Goal: Transaction & Acquisition: Purchase product/service

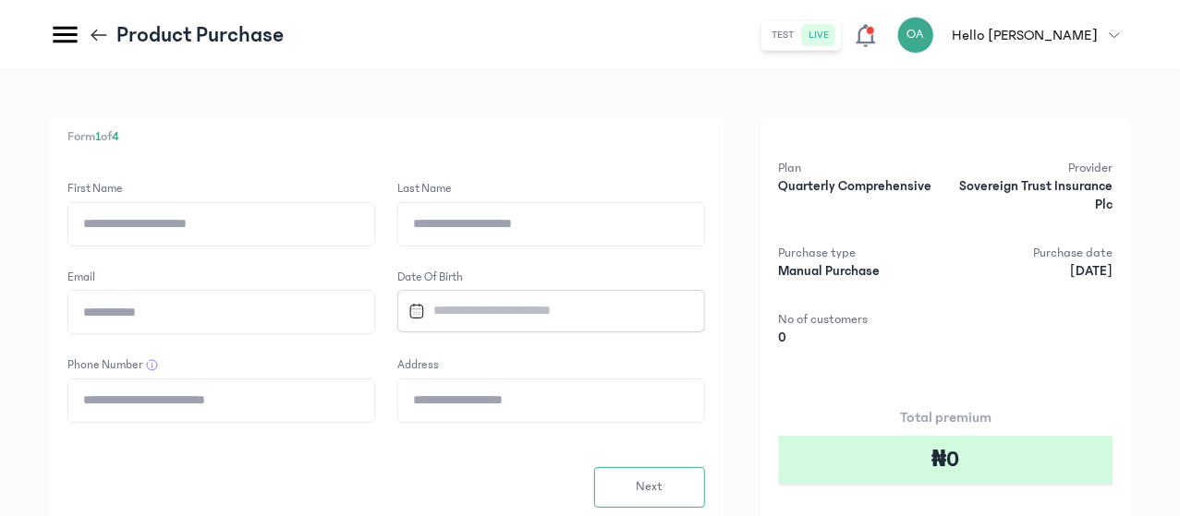
click at [374, 225] on input "First Name" at bounding box center [221, 224] width 306 height 42
type input "*****"
click at [594, 226] on input "Last Name" at bounding box center [551, 224] width 306 height 42
type input "**********"
click at [374, 323] on input "Email" at bounding box center [221, 312] width 306 height 42
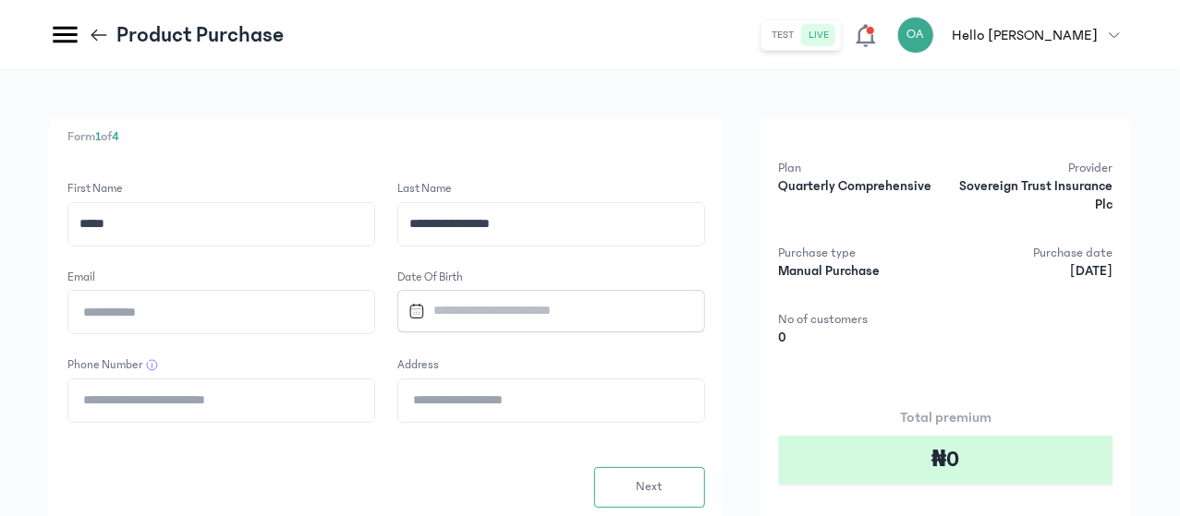
type input "**********"
click at [597, 308] on input "Datepicker input" at bounding box center [543, 311] width 284 height 40
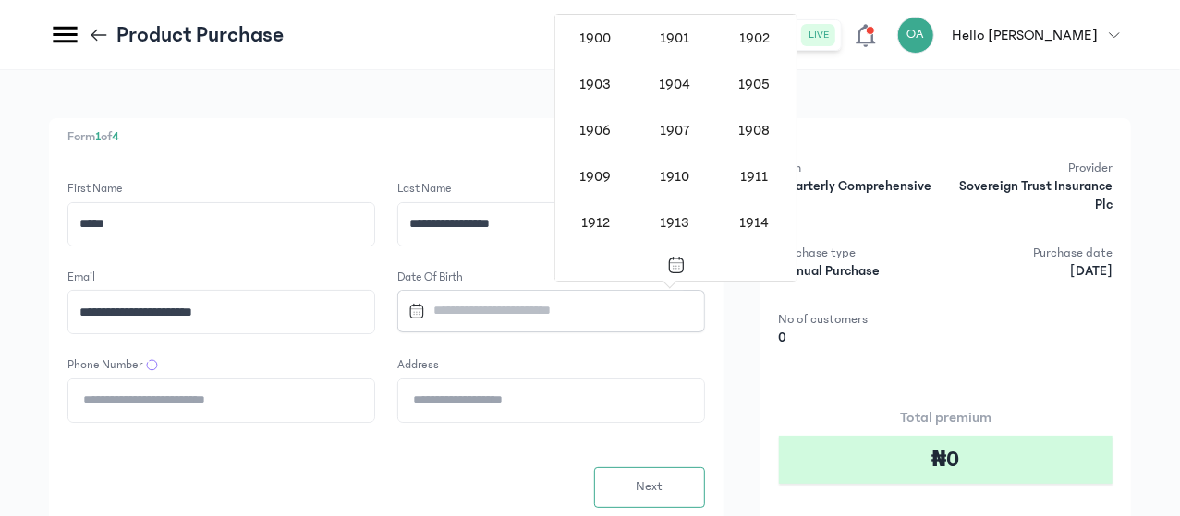
scroll to position [1513, 0]
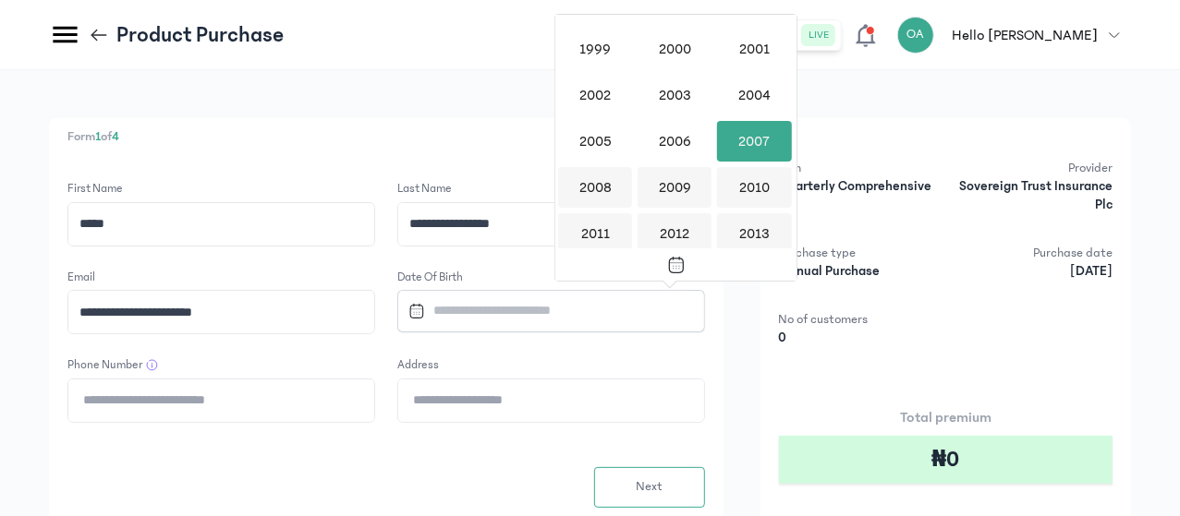
click at [765, 70] on div "2001" at bounding box center [753, 49] width 79 height 46
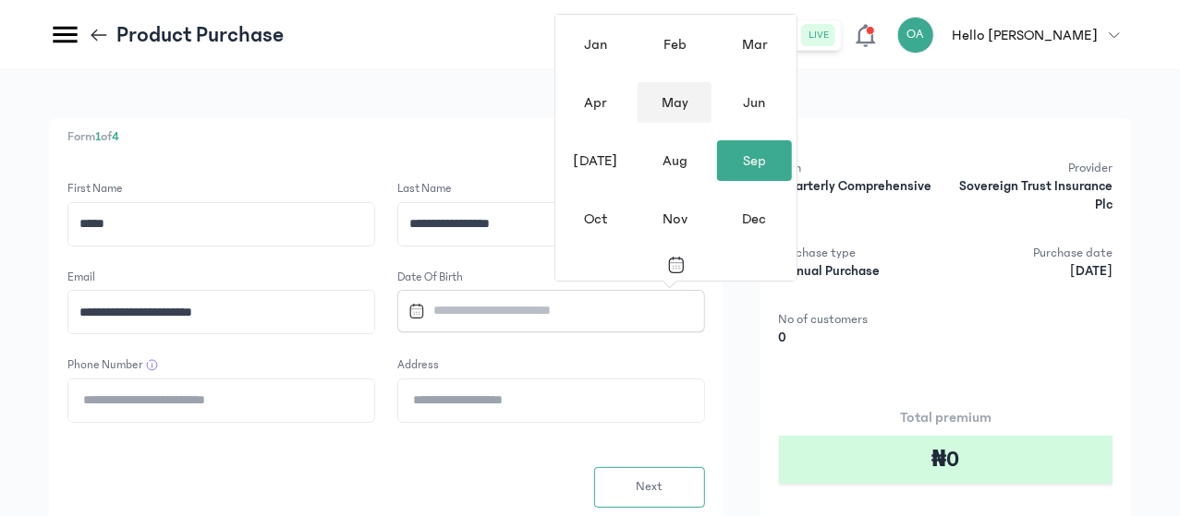
click at [670, 86] on div "May" at bounding box center [674, 102] width 74 height 41
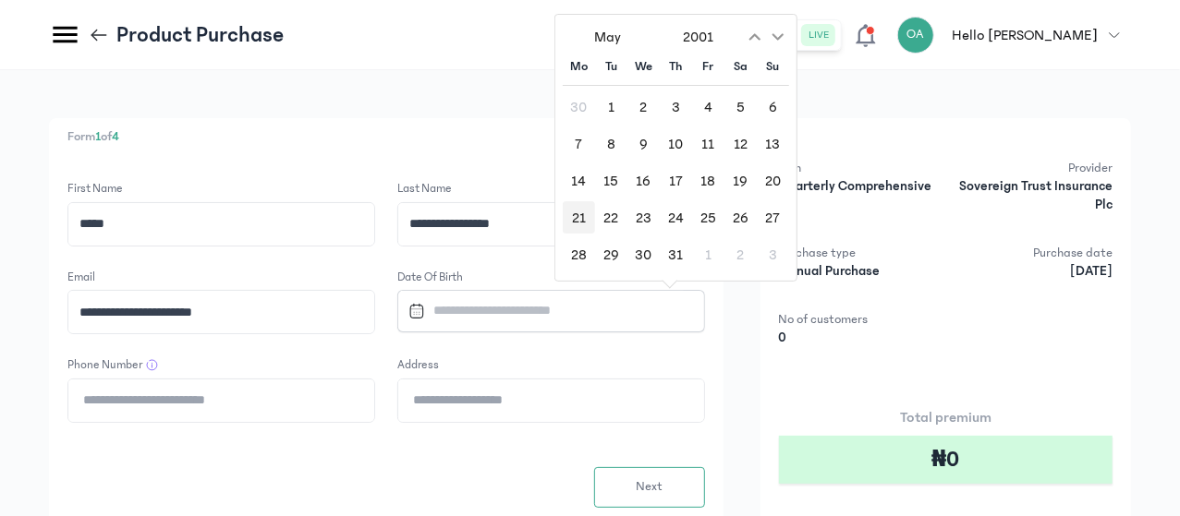
click at [576, 211] on div "21" at bounding box center [579, 217] width 32 height 32
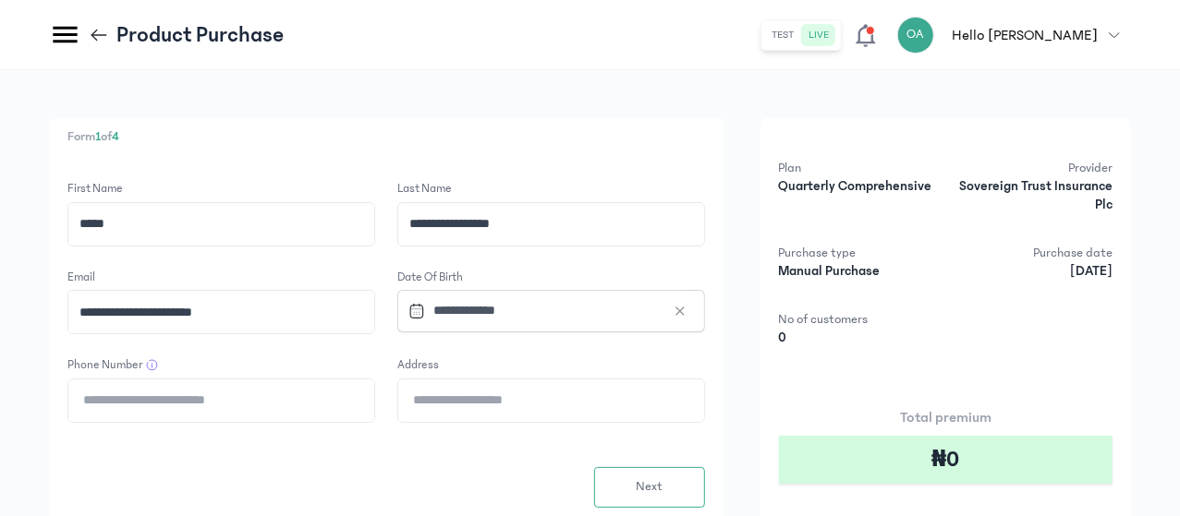
click at [374, 398] on input "Phone Number" at bounding box center [221, 401] width 306 height 42
type input "**********"
click at [611, 402] on input "Address" at bounding box center [551, 401] width 306 height 42
type input "**********"
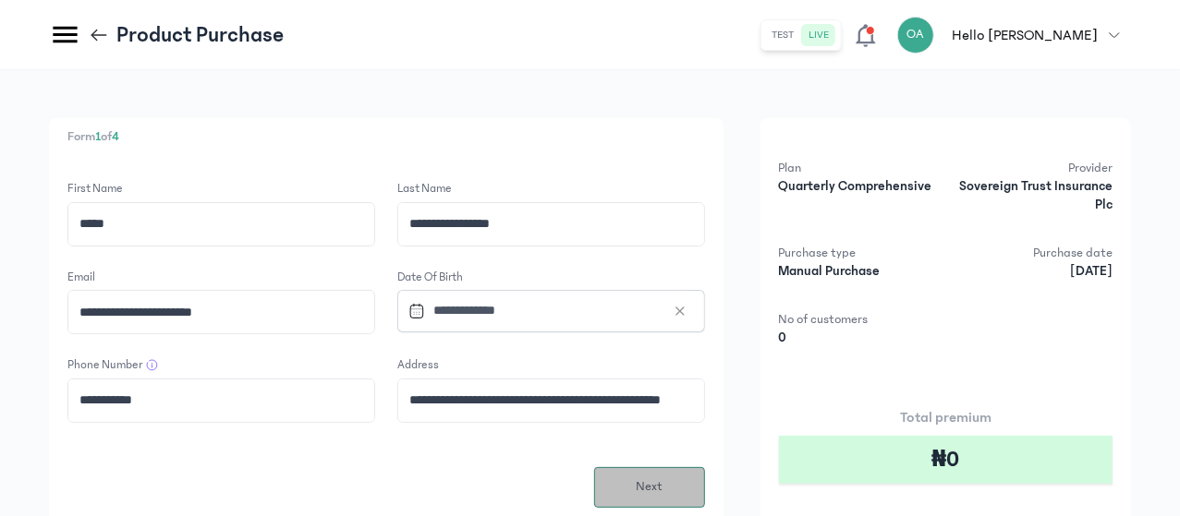
click at [705, 489] on button "Next" at bounding box center [649, 487] width 111 height 41
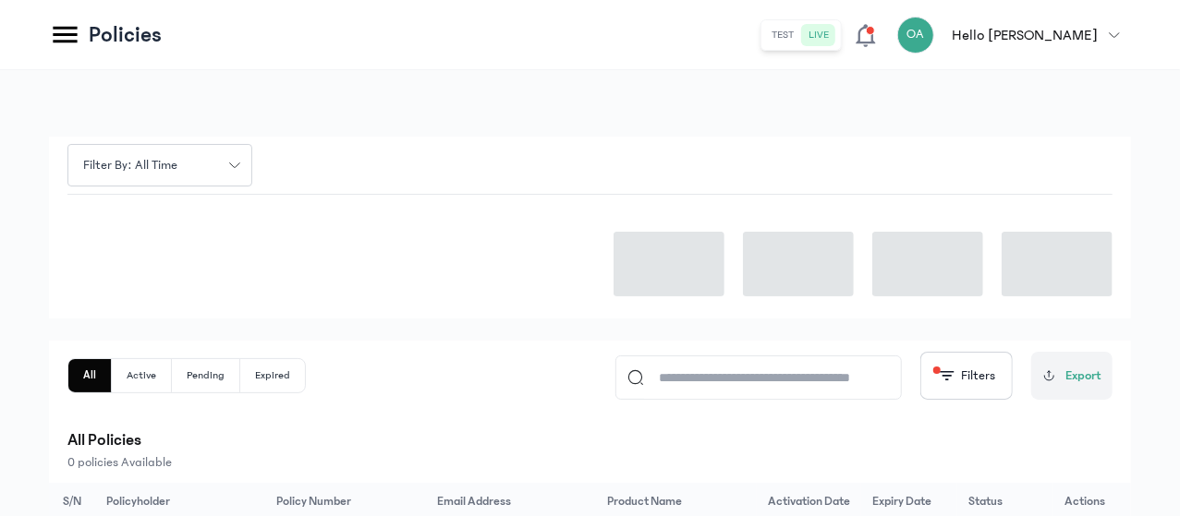
click at [492, 287] on div at bounding box center [589, 257] width 1045 height 124
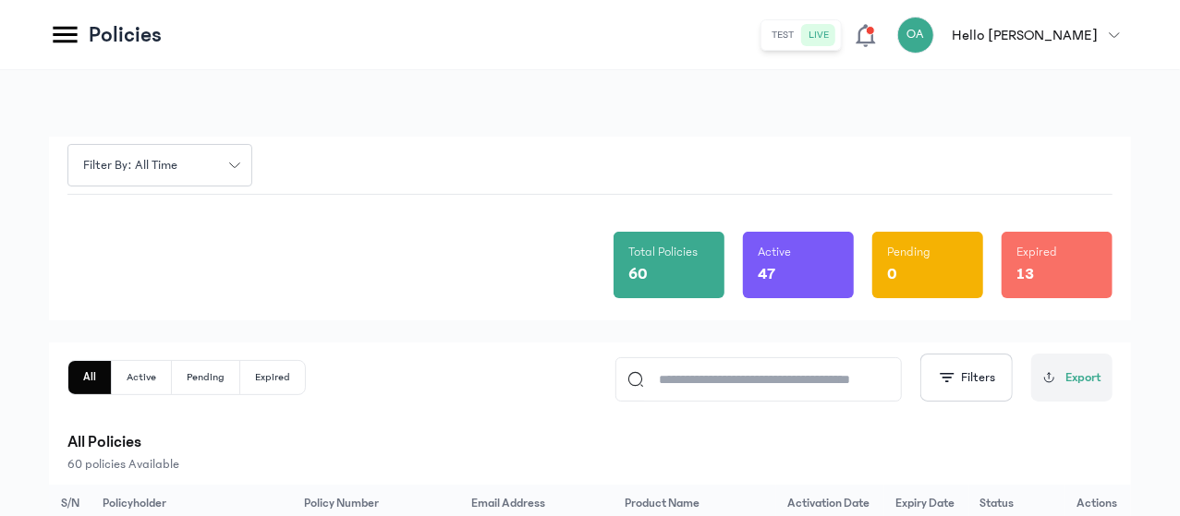
drag, startPoint x: 1179, startPoint y: 164, endPoint x: 1179, endPoint y: 147, distance: 16.6
click at [1180, 147] on html "MyCoverAi Get Started DASHBOARD Analytics ADMIN Sales Policies Claims Customers…" at bounding box center [590, 258] width 1180 height 516
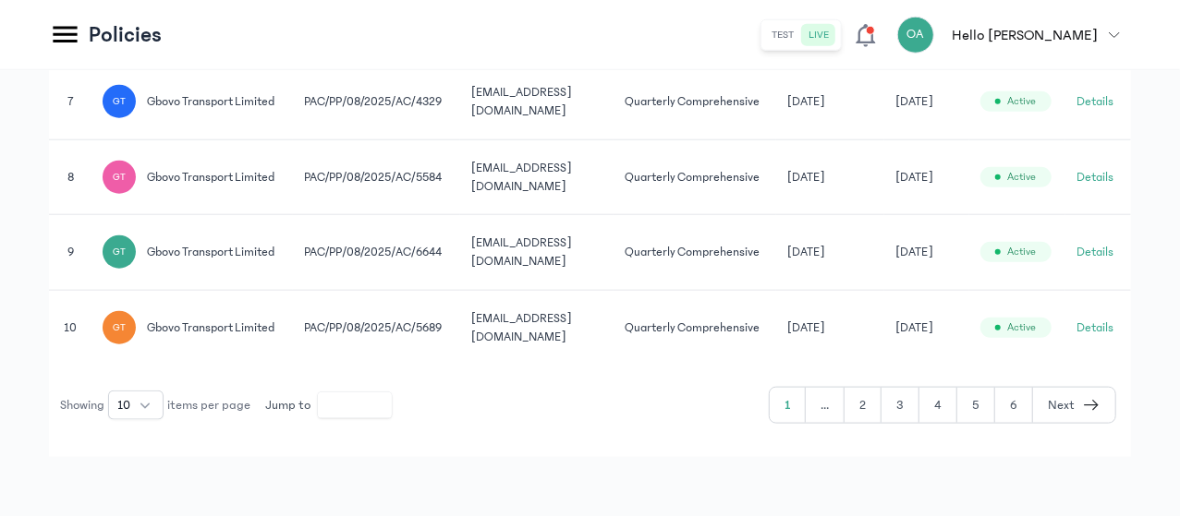
scroll to position [1096, 0]
click at [861, 408] on button "2" at bounding box center [862, 405] width 37 height 35
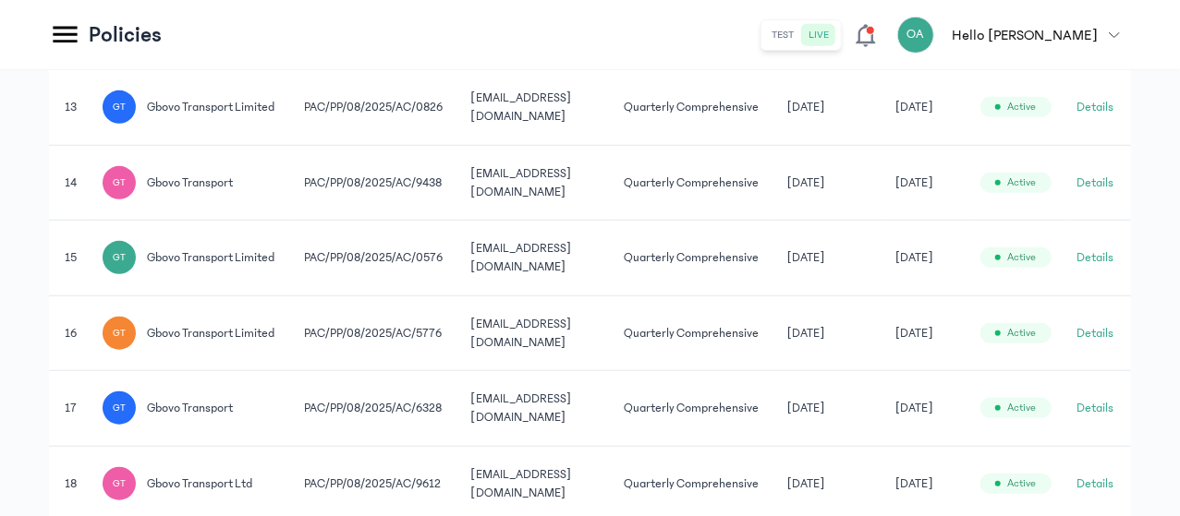
scroll to position [1021, 0]
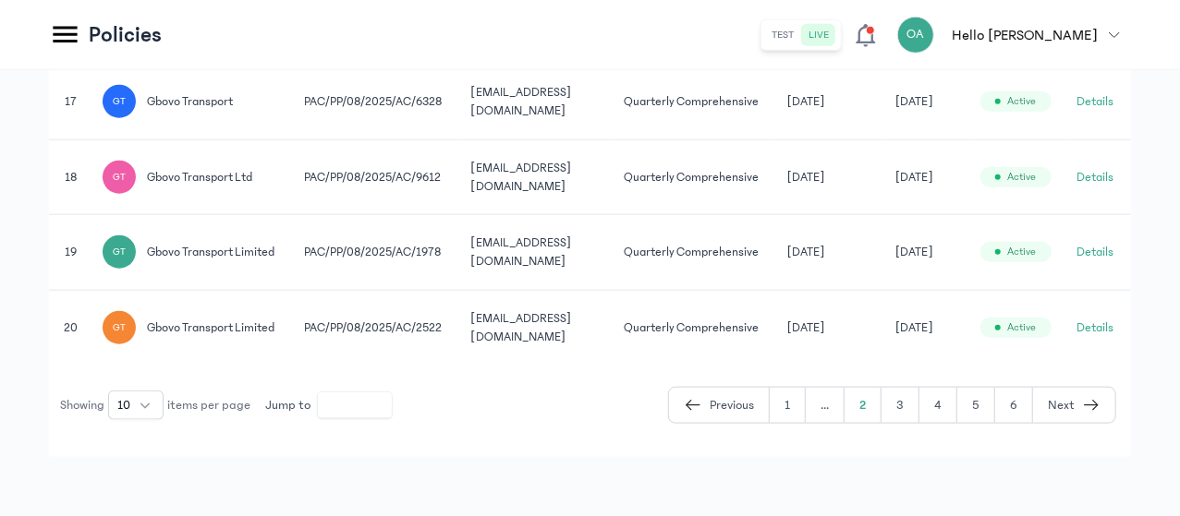
click at [908, 407] on button "3" at bounding box center [900, 405] width 38 height 35
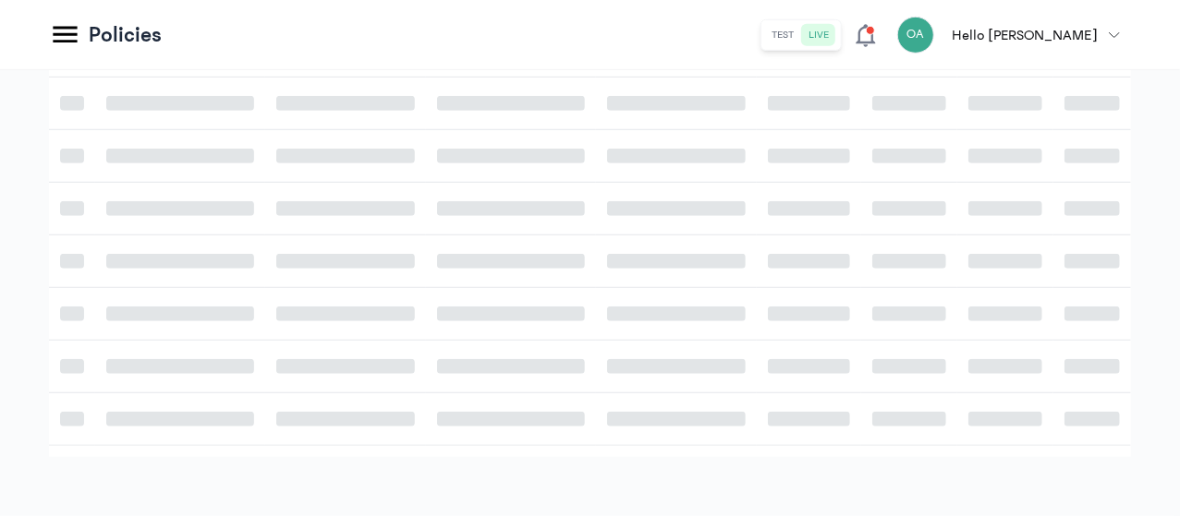
scroll to position [602, 0]
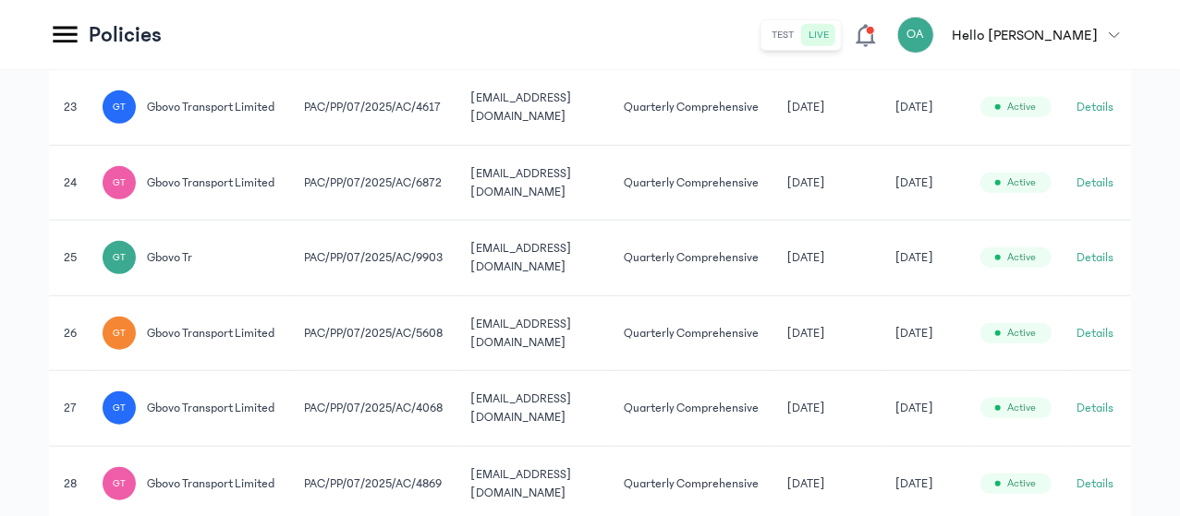
scroll to position [1021, 0]
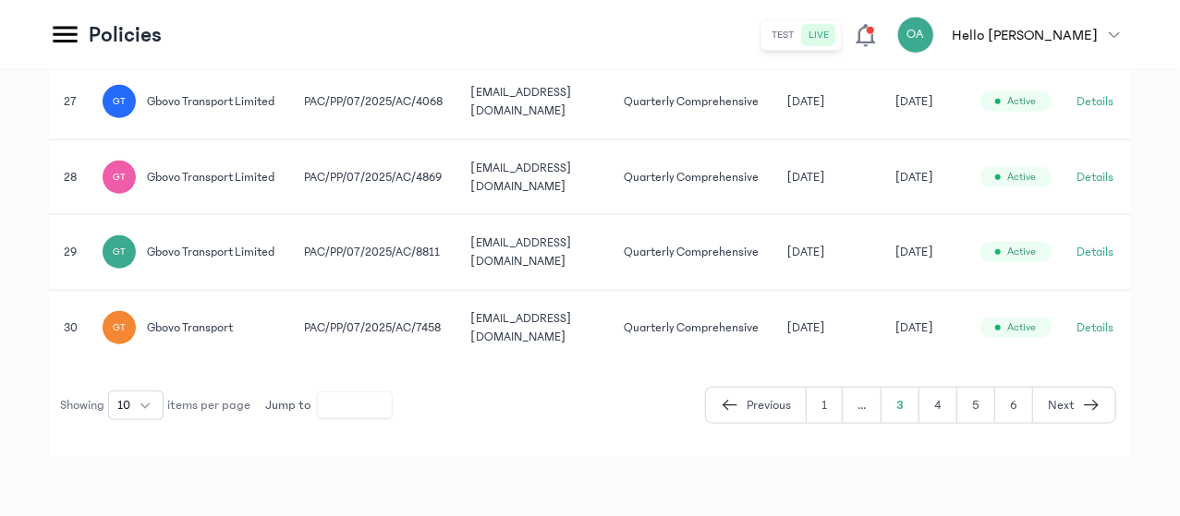
click at [946, 423] on button "4" at bounding box center [938, 405] width 38 height 35
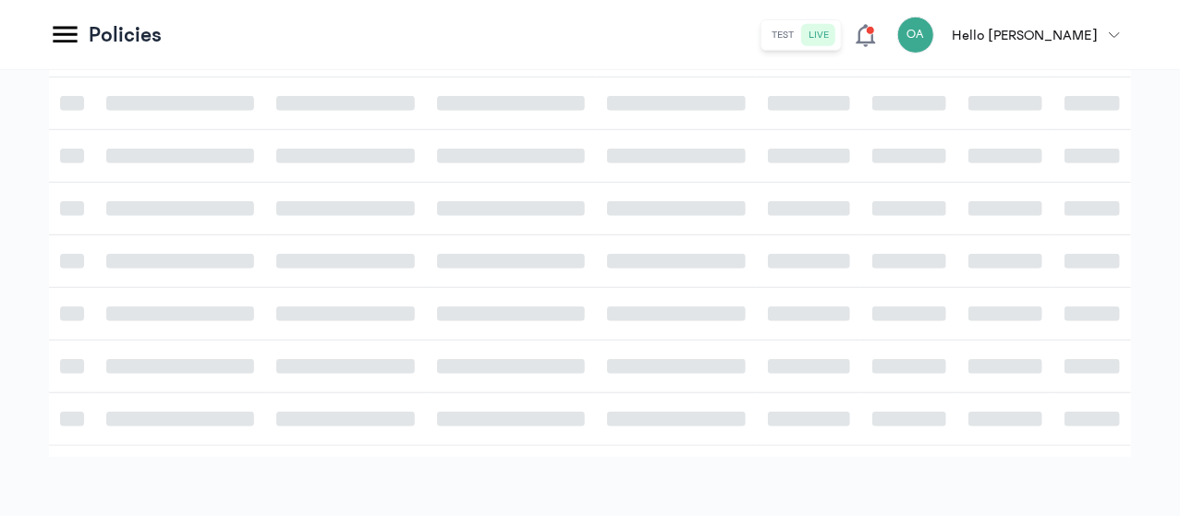
scroll to position [1021, 0]
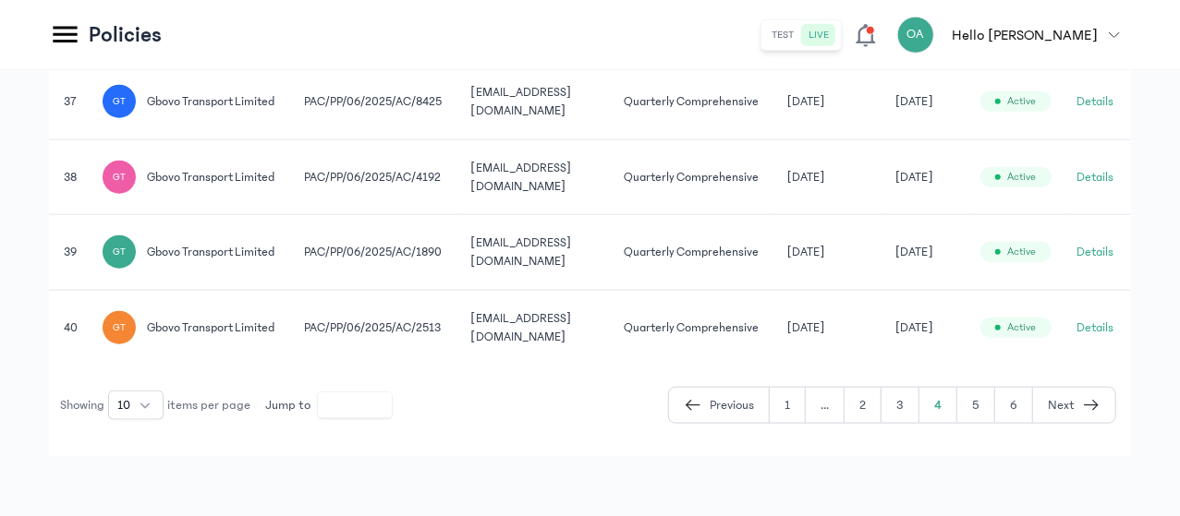
click at [989, 423] on button "5" at bounding box center [976, 405] width 38 height 35
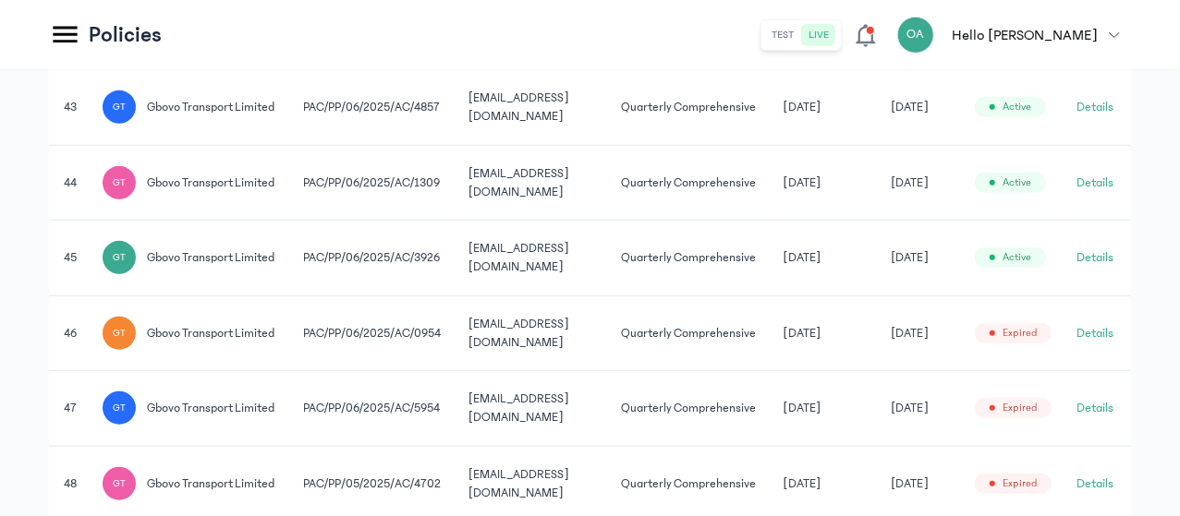
scroll to position [1021, 0]
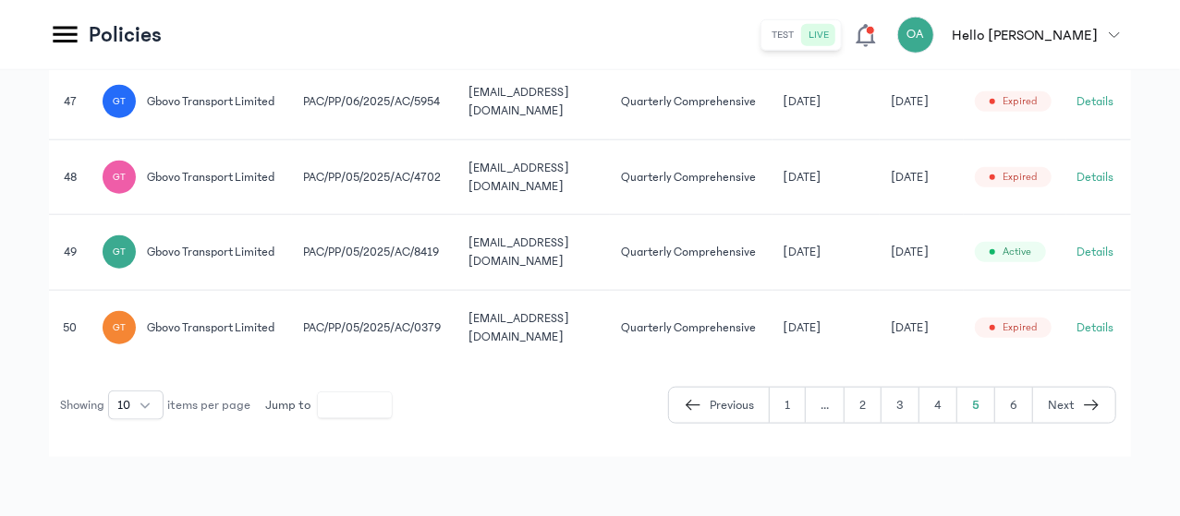
click at [1013, 423] on button "6" at bounding box center [1014, 405] width 38 height 35
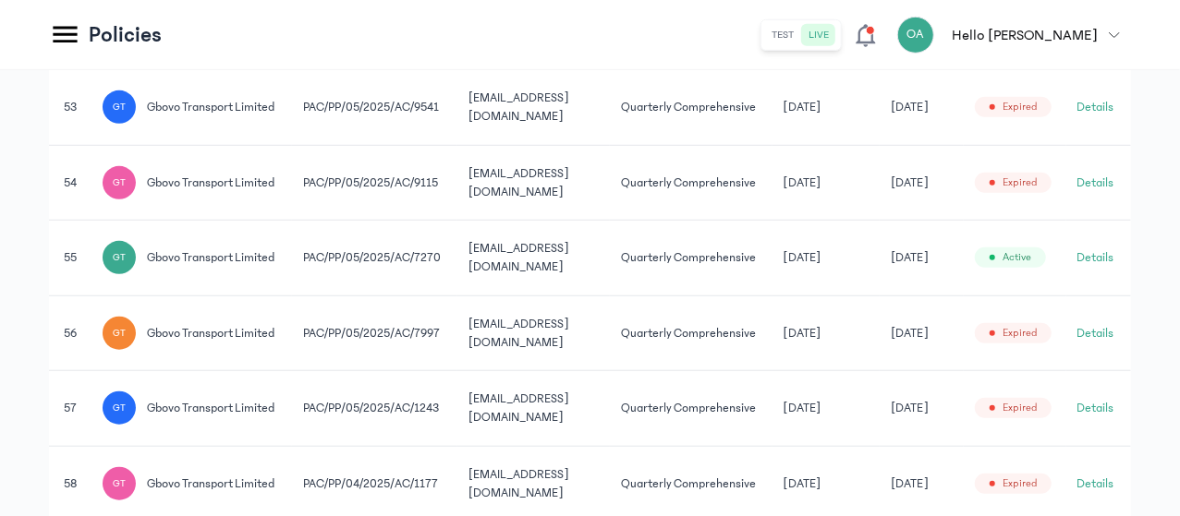
scroll to position [1021, 0]
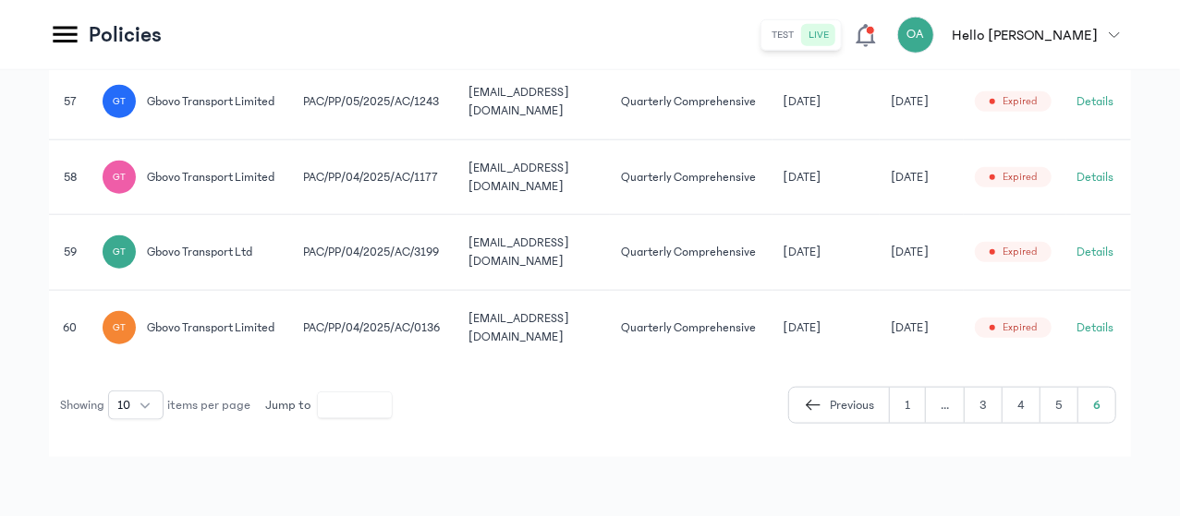
click at [771, 215] on td "Quarterly Comprehensive" at bounding box center [691, 178] width 162 height 76
click at [1057, 421] on button "5" at bounding box center [1059, 405] width 38 height 35
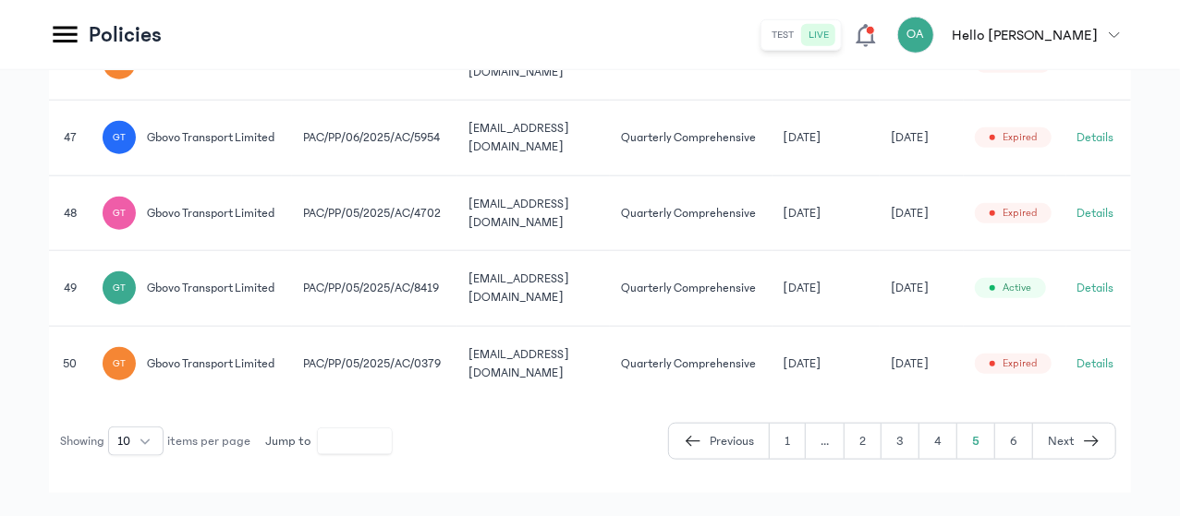
scroll to position [0, 143]
drag, startPoint x: 1095, startPoint y: 287, endPoint x: 1182, endPoint y: 297, distance: 87.4
click at [1107, 147] on button "Details" at bounding box center [1095, 137] width 37 height 18
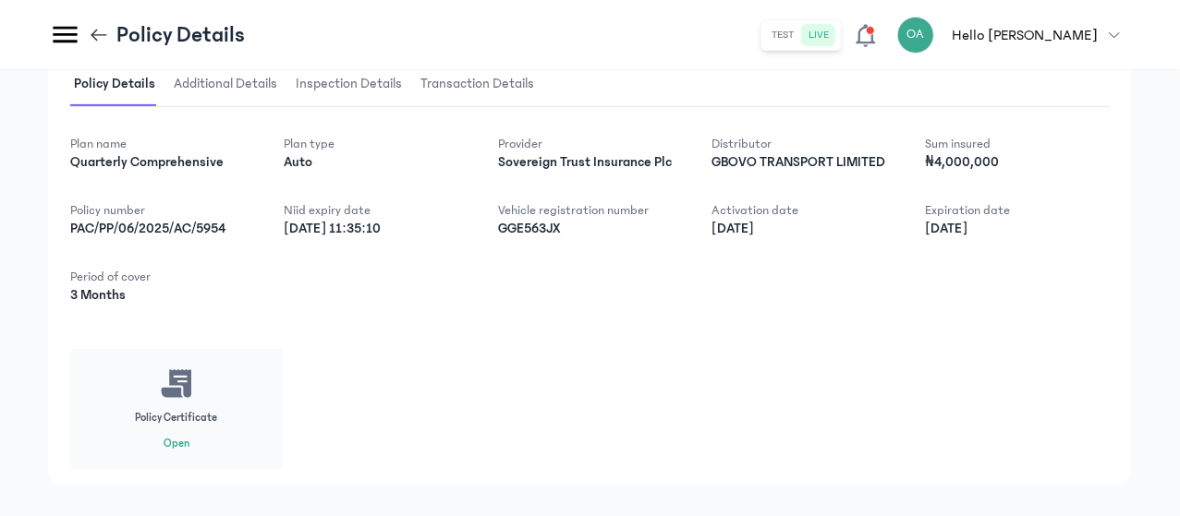
scroll to position [394, 0]
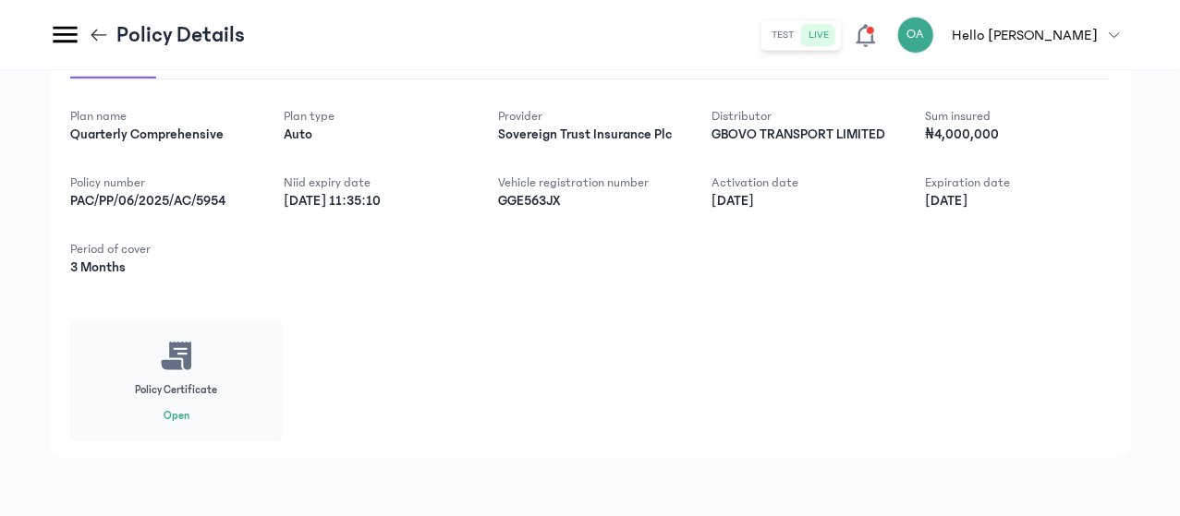
click at [109, 41] on icon at bounding box center [99, 35] width 20 height 20
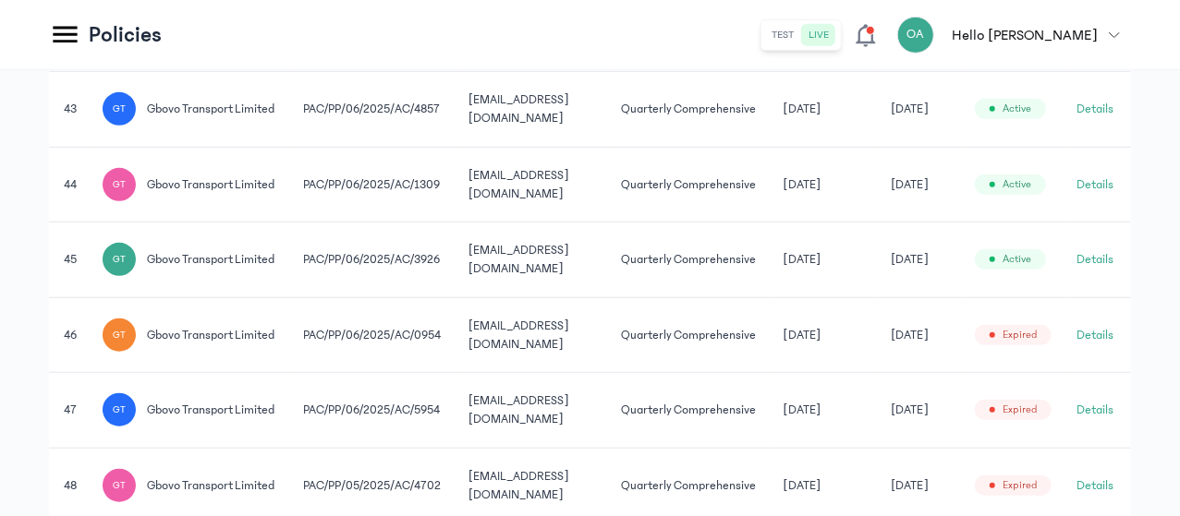
scroll to position [602, 0]
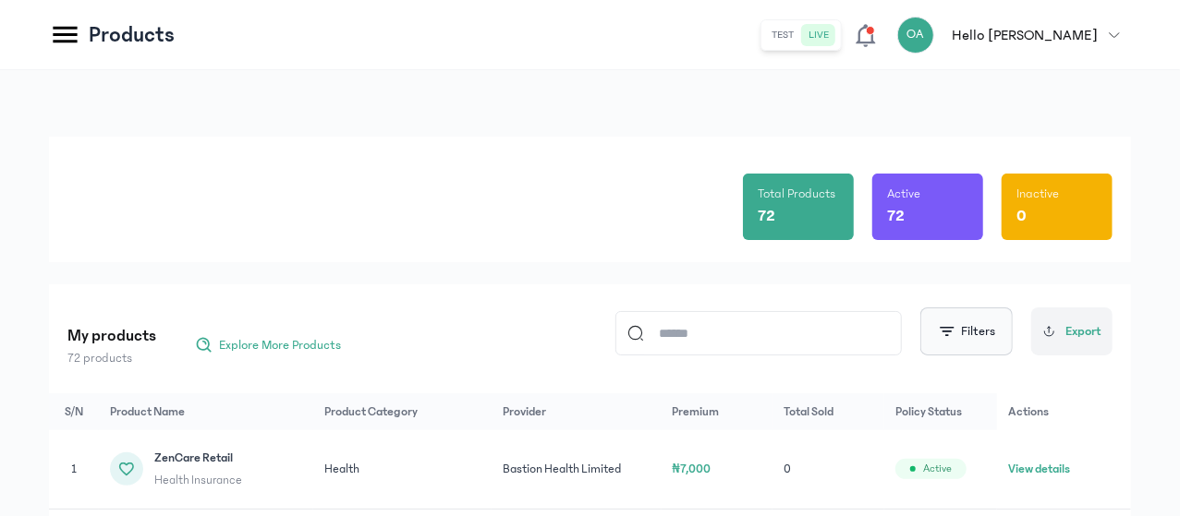
click at [952, 341] on button "Filters" at bounding box center [966, 332] width 92 height 48
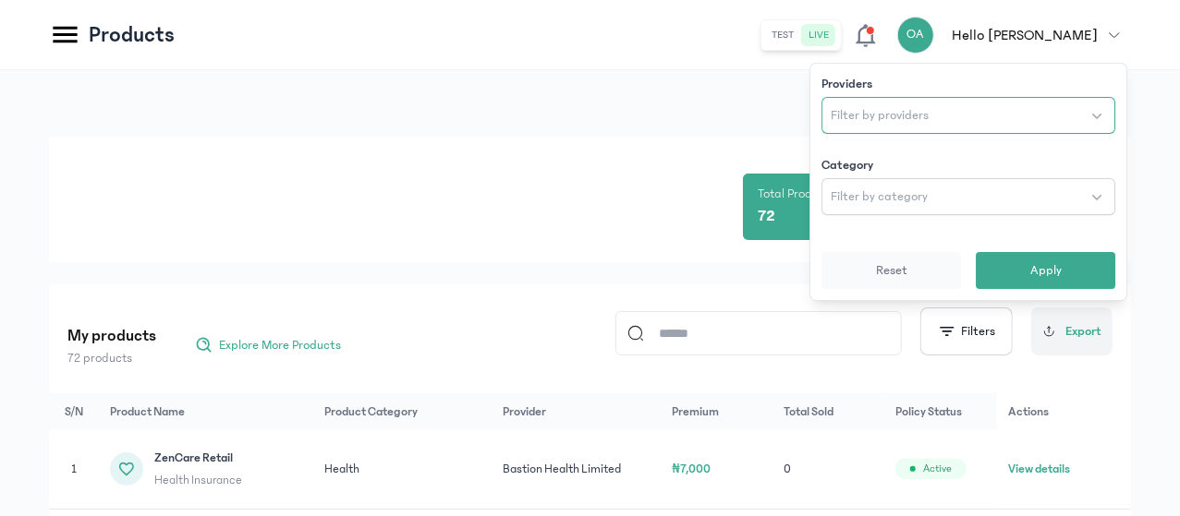
click at [1016, 110] on button "Filter by providers" at bounding box center [968, 115] width 294 height 37
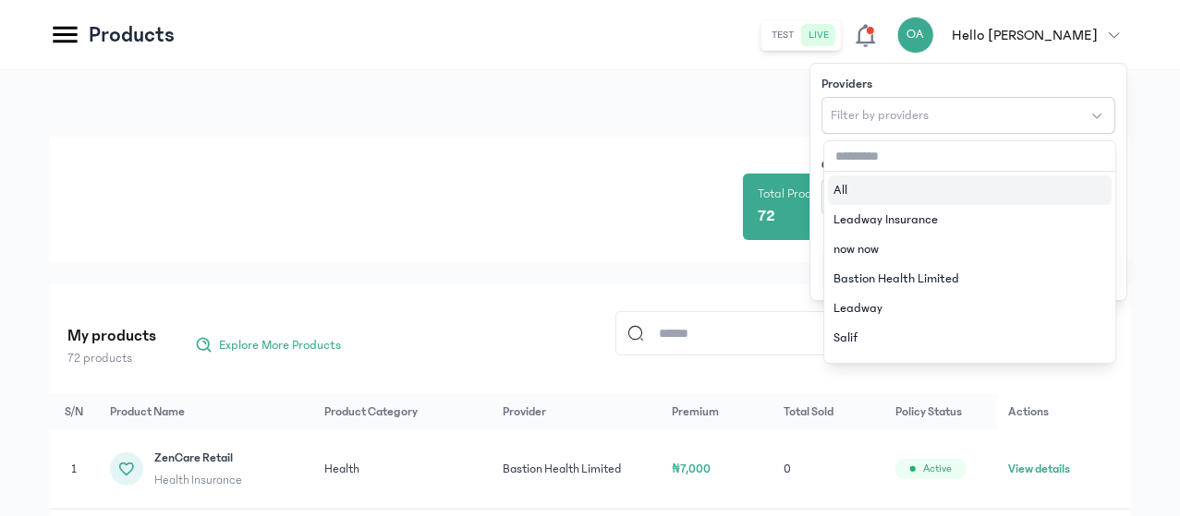
click at [840, 162] on input "text" at bounding box center [969, 156] width 291 height 30
type input "*"
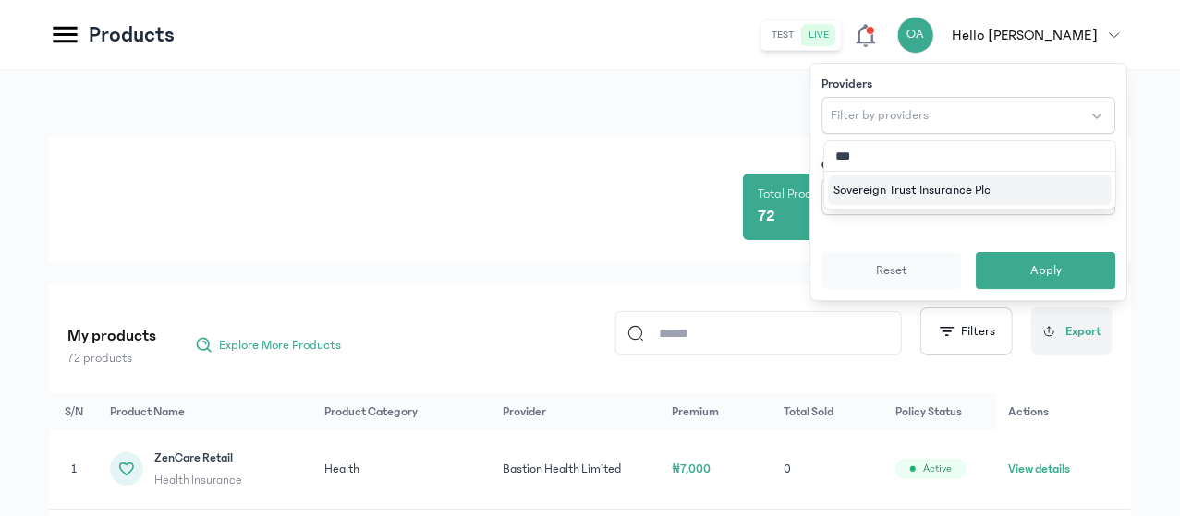
type input "****"
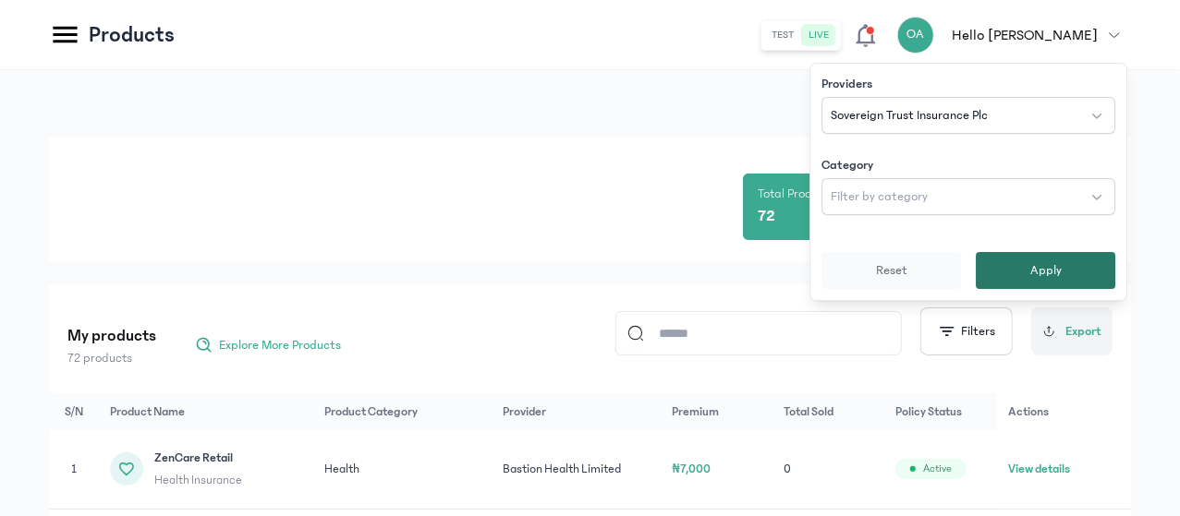
click at [1035, 281] on button "Apply" at bounding box center [1046, 270] width 140 height 37
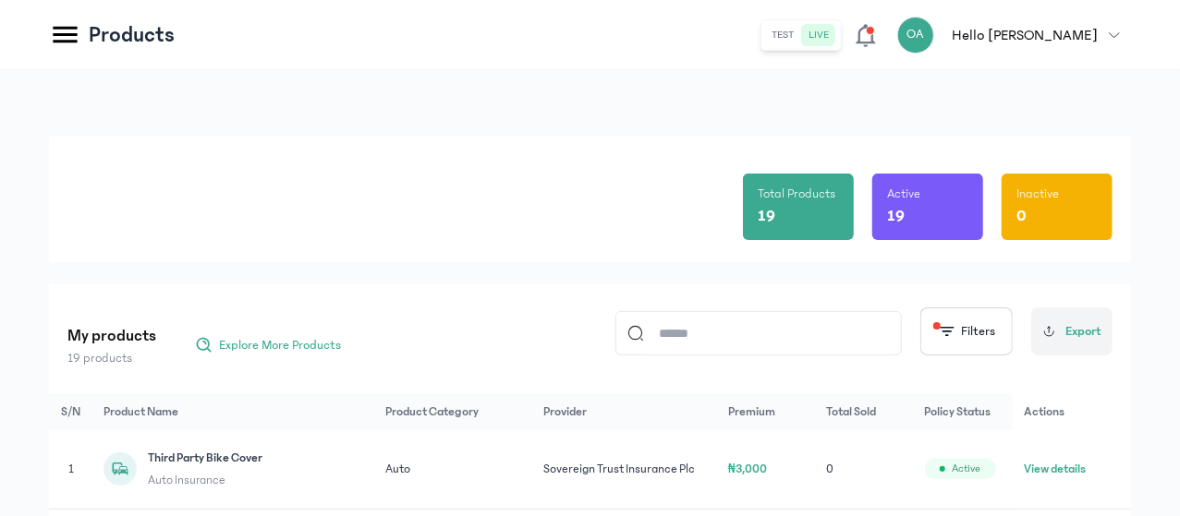
click at [681, 209] on div "Total Products 19 Active 19 Inactive 0" at bounding box center [589, 200] width 1045 height 126
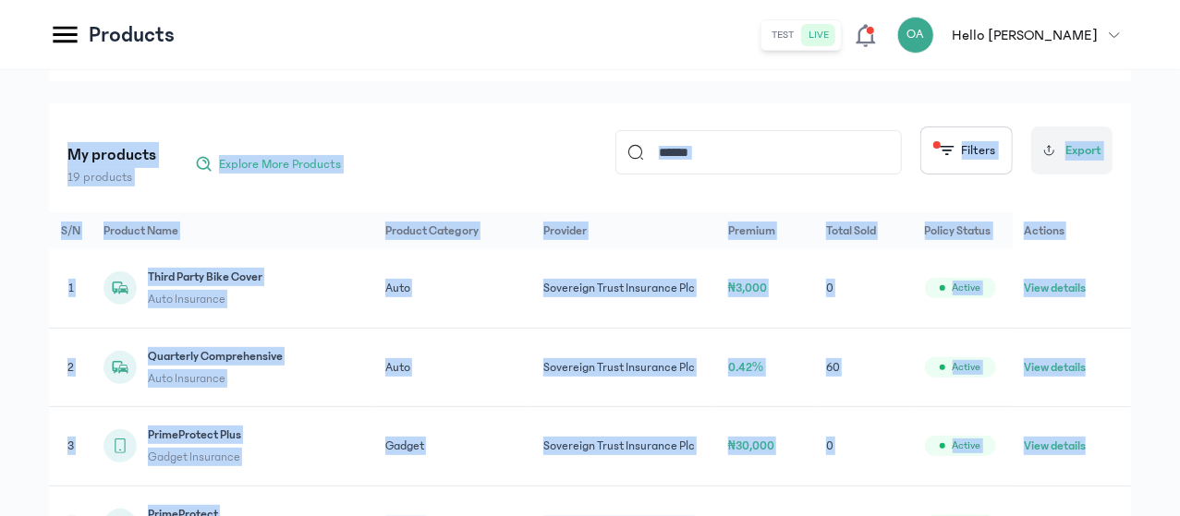
scroll to position [336, 0]
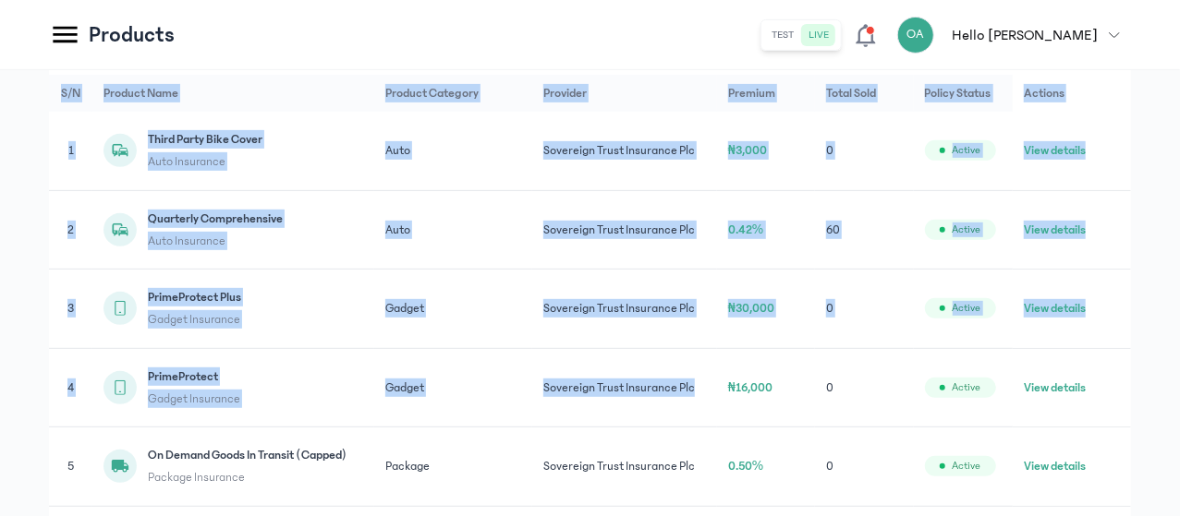
drag, startPoint x: 681, startPoint y: 209, endPoint x: 698, endPoint y: 520, distance: 311.8
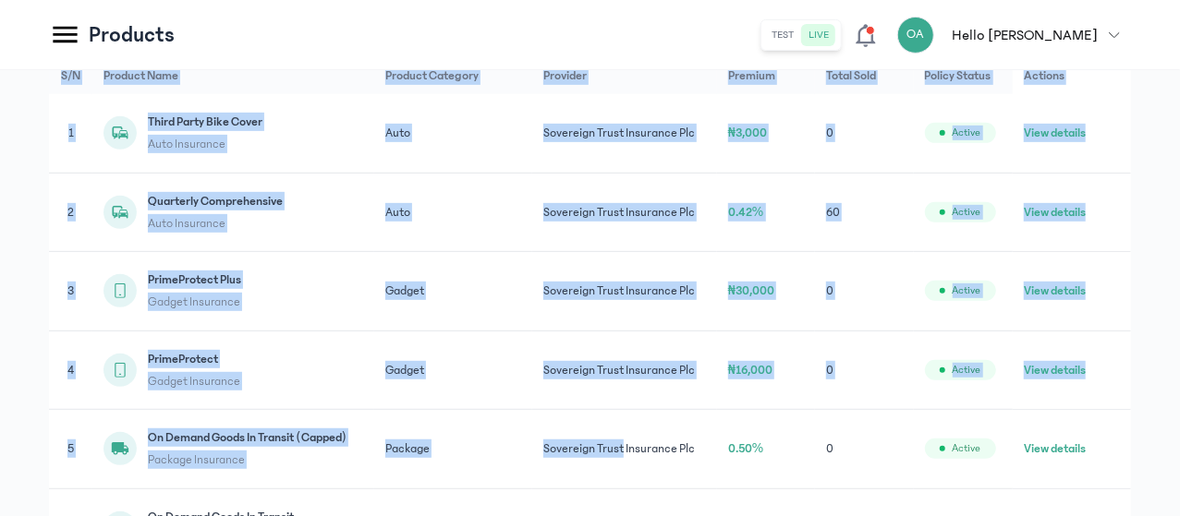
click at [783, 317] on td "₦30,000" at bounding box center [766, 291] width 98 height 79
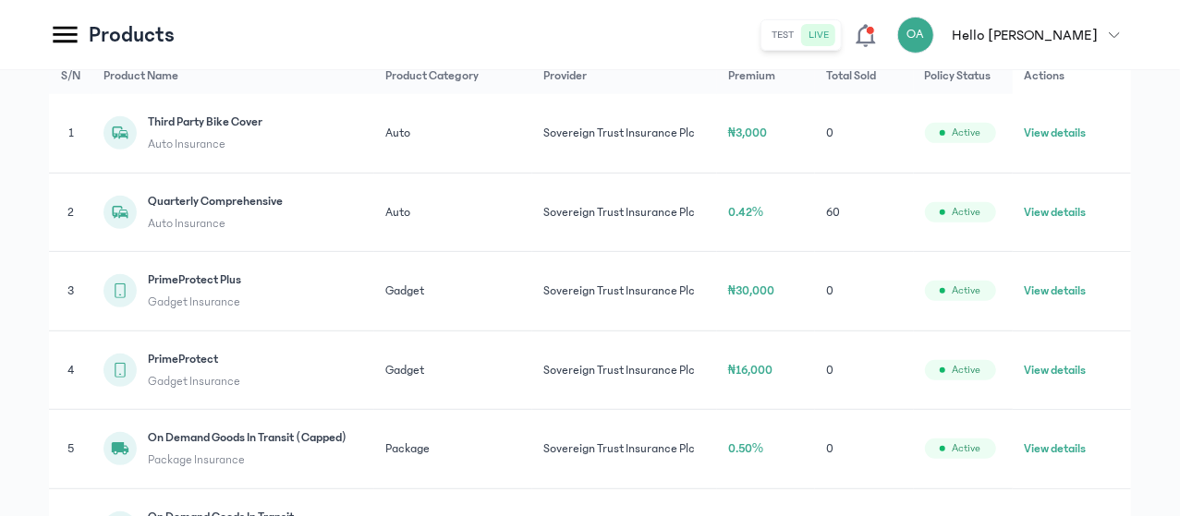
click at [1041, 226] on td "View details" at bounding box center [1072, 212] width 118 height 79
click at [1042, 222] on button "View details" at bounding box center [1055, 212] width 62 height 18
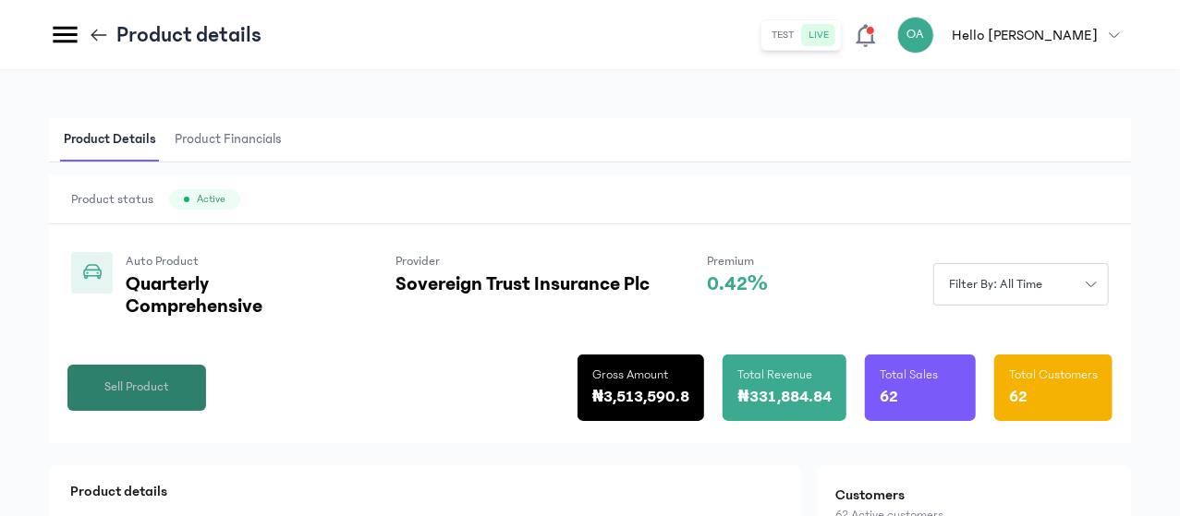
click at [169, 397] on span "Sell Product" at bounding box center [136, 387] width 65 height 19
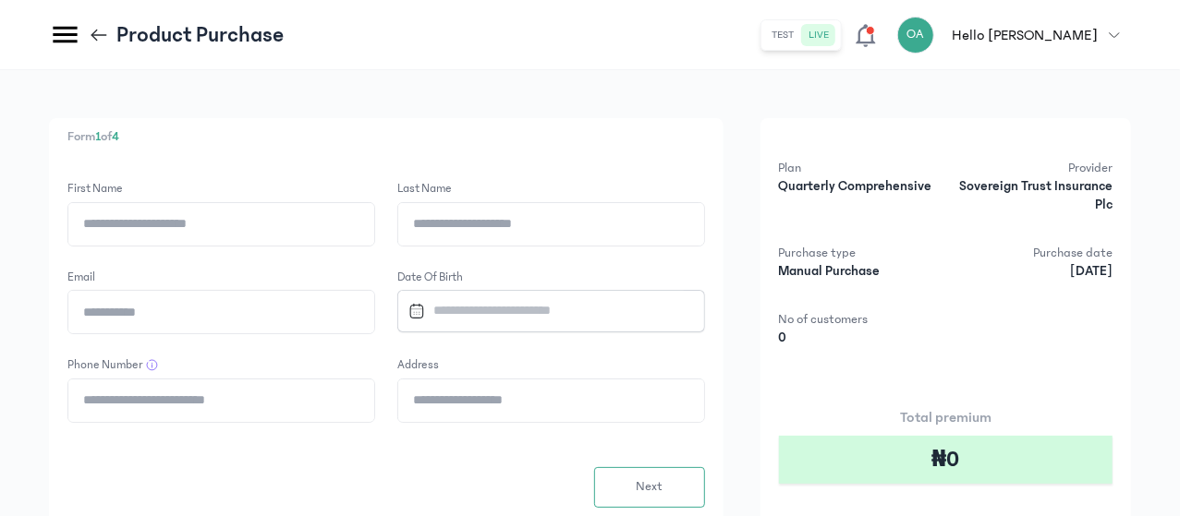
click at [374, 232] on input "First Name" at bounding box center [221, 224] width 306 height 42
type input "*****"
click at [591, 230] on input "Last Name" at bounding box center [551, 224] width 306 height 42
type input "**********"
click at [374, 311] on input "Email" at bounding box center [221, 312] width 306 height 42
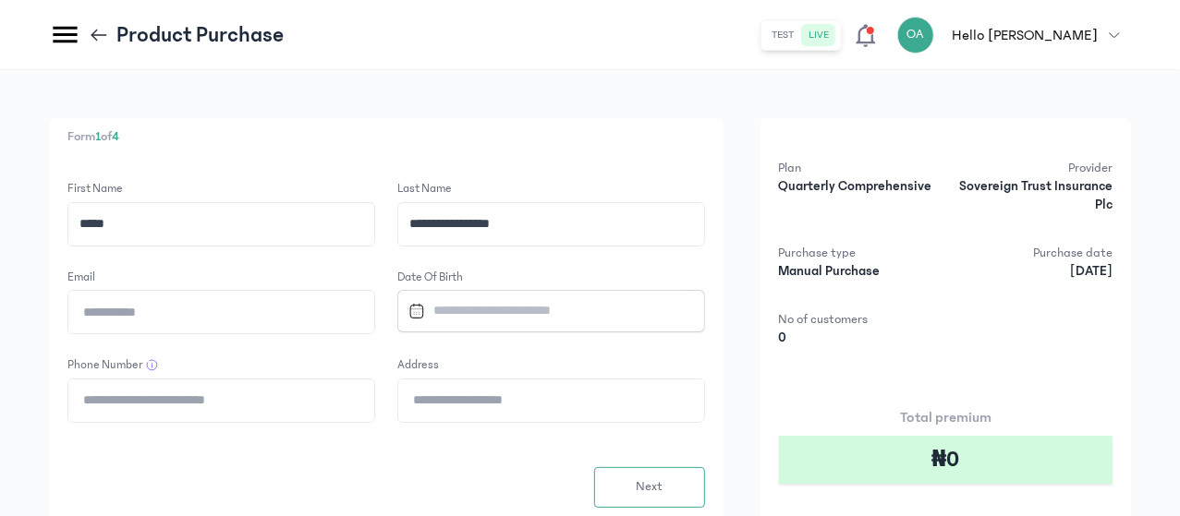
type input "**********"
click at [607, 312] on input "Datepicker input" at bounding box center [543, 311] width 284 height 40
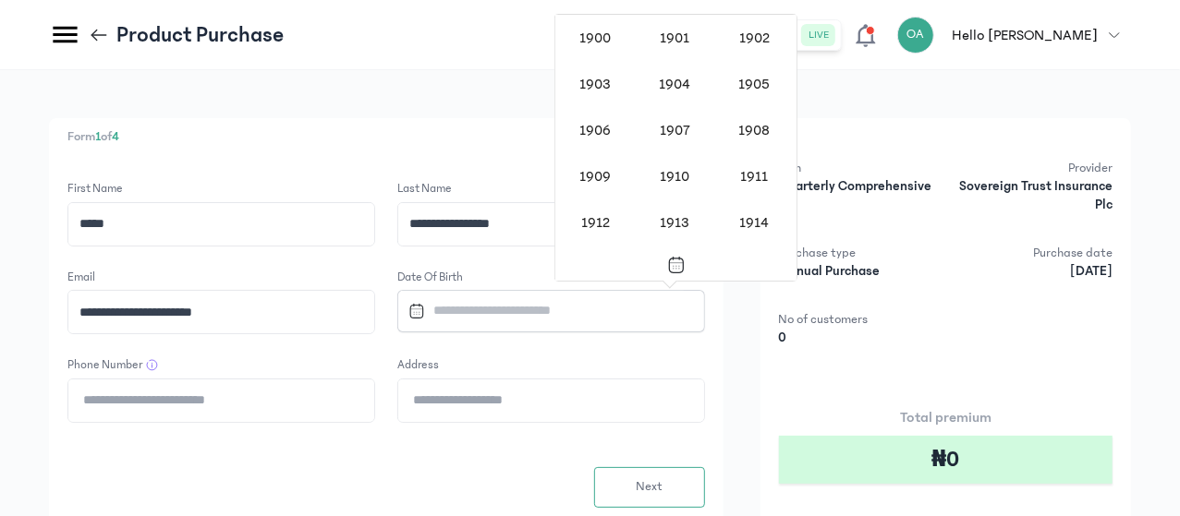
scroll to position [1513, 0]
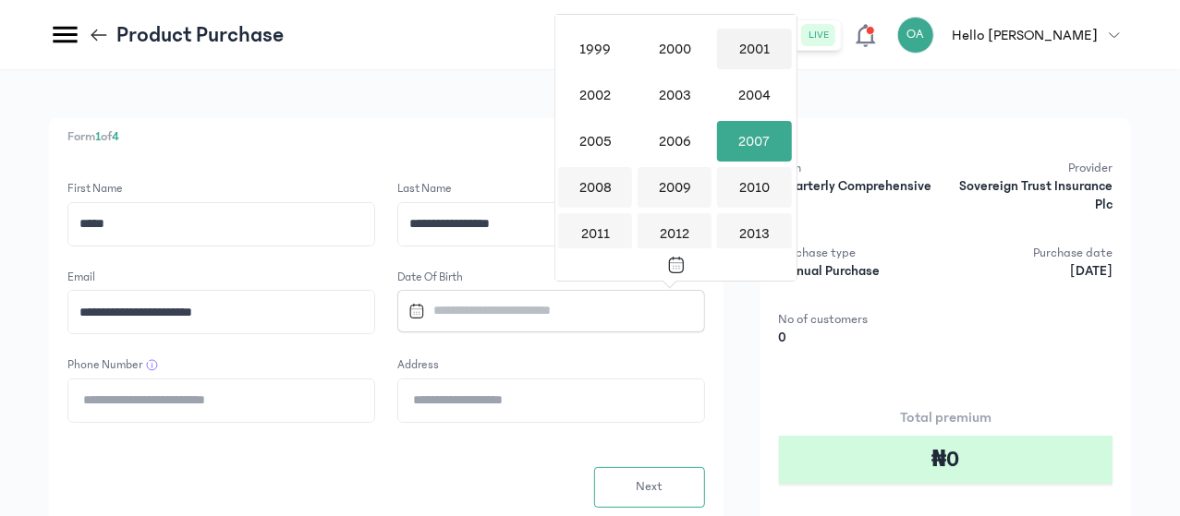
click at [735, 62] on div "2001" at bounding box center [754, 49] width 74 height 41
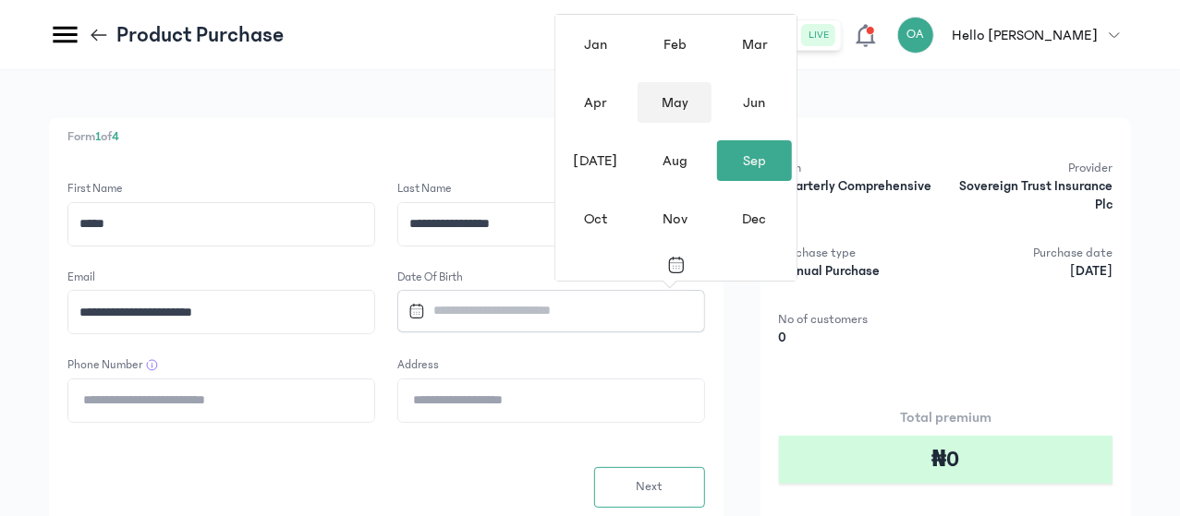
click at [680, 107] on div "May" at bounding box center [674, 102] width 74 height 41
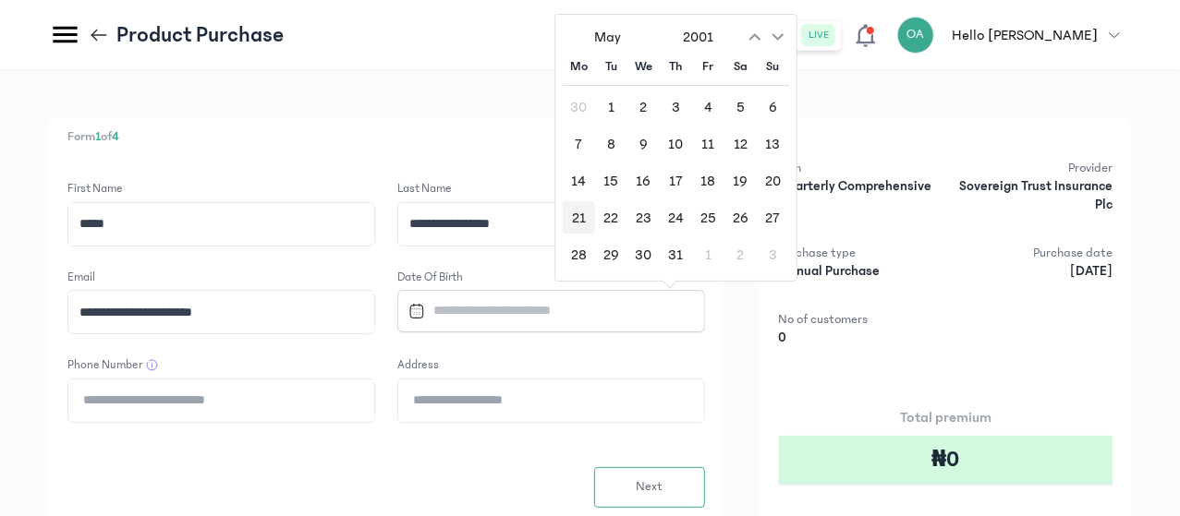
click at [580, 211] on div "21" at bounding box center [579, 217] width 32 height 32
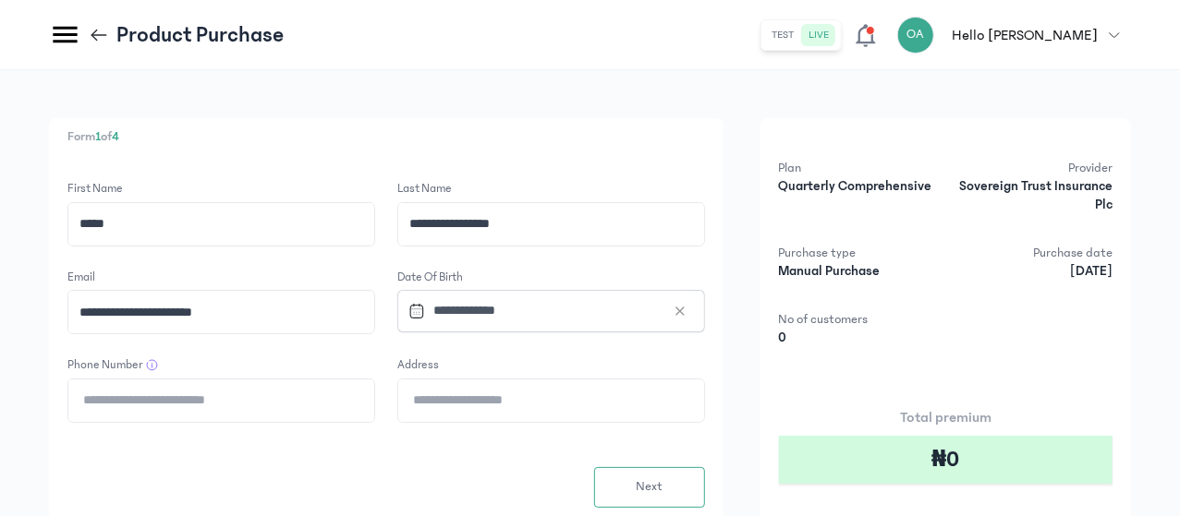
click at [374, 389] on input "Phone Number" at bounding box center [221, 401] width 306 height 42
type input "**********"
click at [591, 407] on input "Address" at bounding box center [551, 401] width 306 height 42
type input "**********"
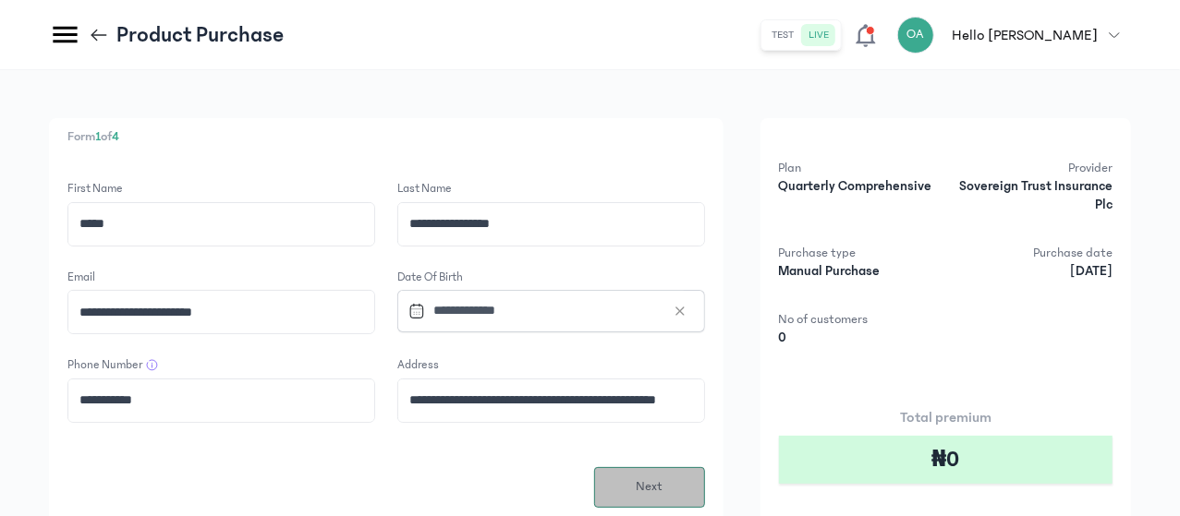
click at [662, 484] on span "Next" at bounding box center [649, 487] width 27 height 19
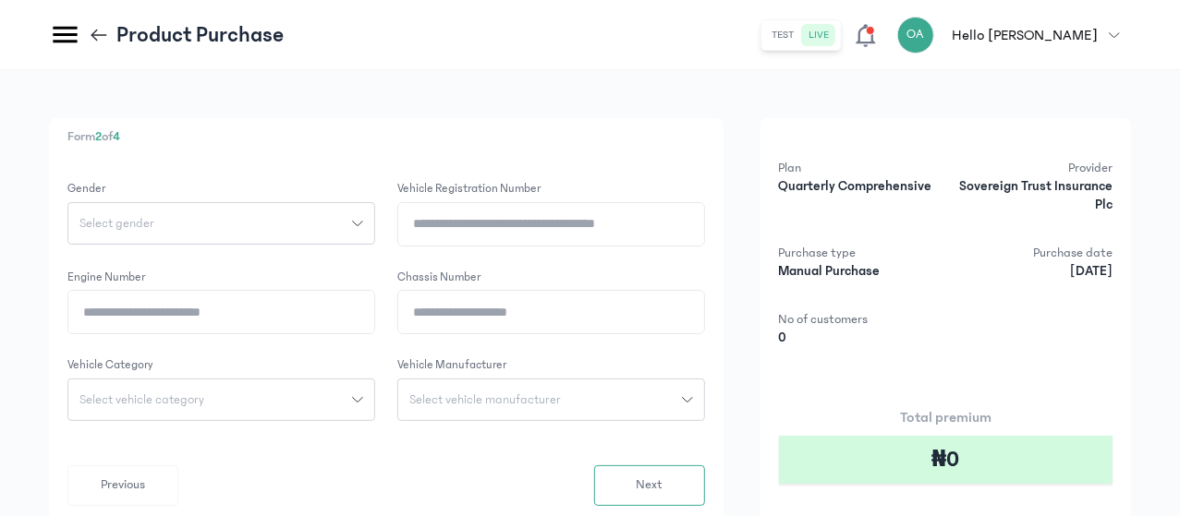
click at [363, 221] on icon "button" at bounding box center [358, 223] width 10 height 5
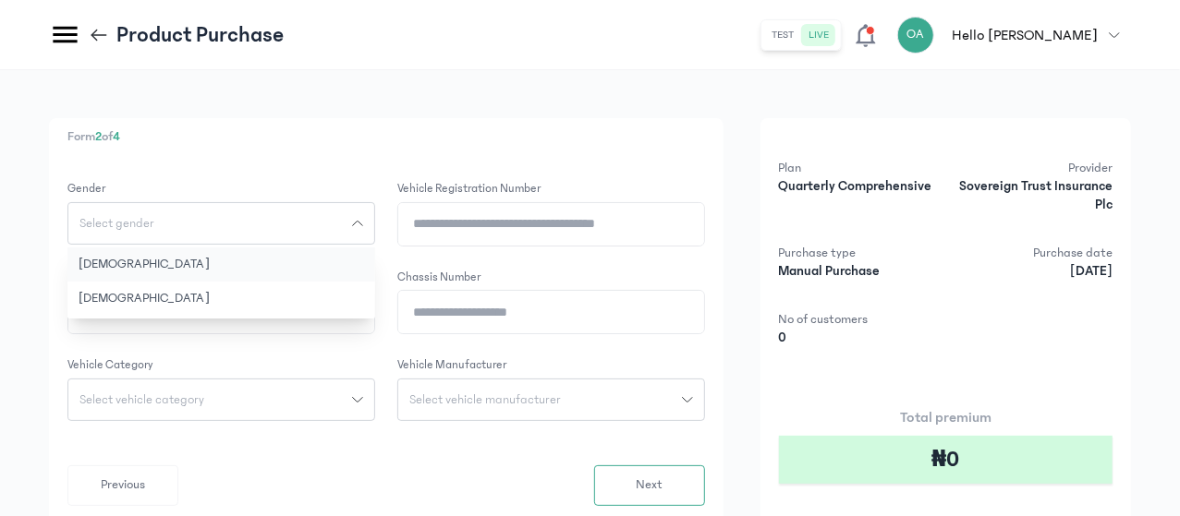
click at [340, 257] on button "[DEMOGRAPHIC_DATA]" at bounding box center [221, 265] width 308 height 34
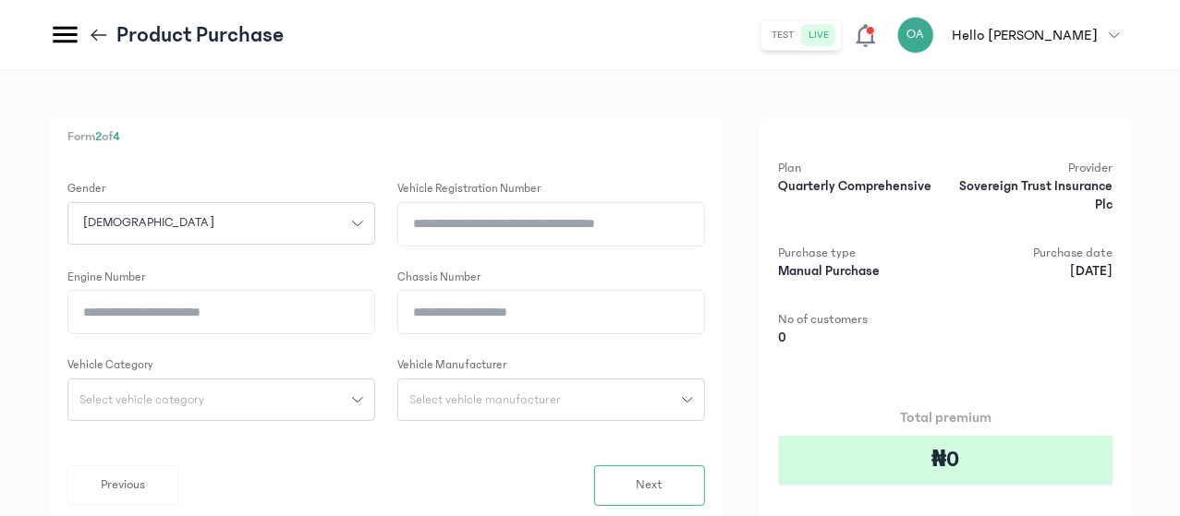
click at [610, 228] on input "Vehicle registration number" at bounding box center [551, 224] width 306 height 42
type input "********"
click at [374, 317] on input "Engine Number" at bounding box center [221, 312] width 306 height 42
type input "**********"
click at [618, 317] on input "Chassis Number" at bounding box center [551, 312] width 306 height 42
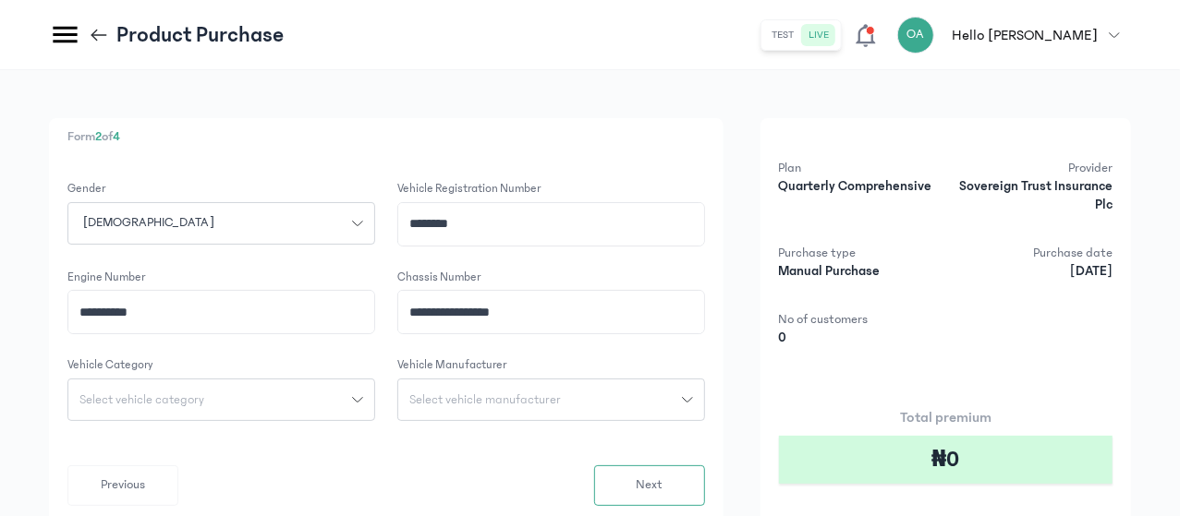
type input "**********"
click at [352, 394] on div "Select vehicle category" at bounding box center [210, 400] width 284 height 13
click at [337, 499] on button "Car" at bounding box center [221, 509] width 308 height 34
click at [572, 395] on span "Select vehicle manufacturer" at bounding box center [485, 400] width 174 height 13
click at [630, 443] on input "search" at bounding box center [551, 440] width 293 height 33
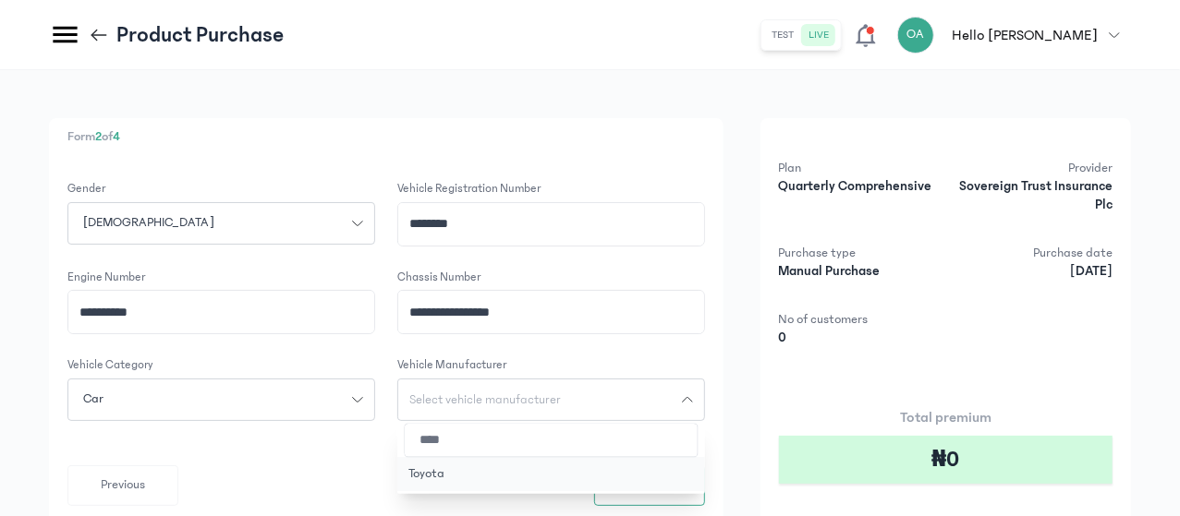
type input "****"
click at [588, 469] on button "Toyota" at bounding box center [551, 474] width 308 height 34
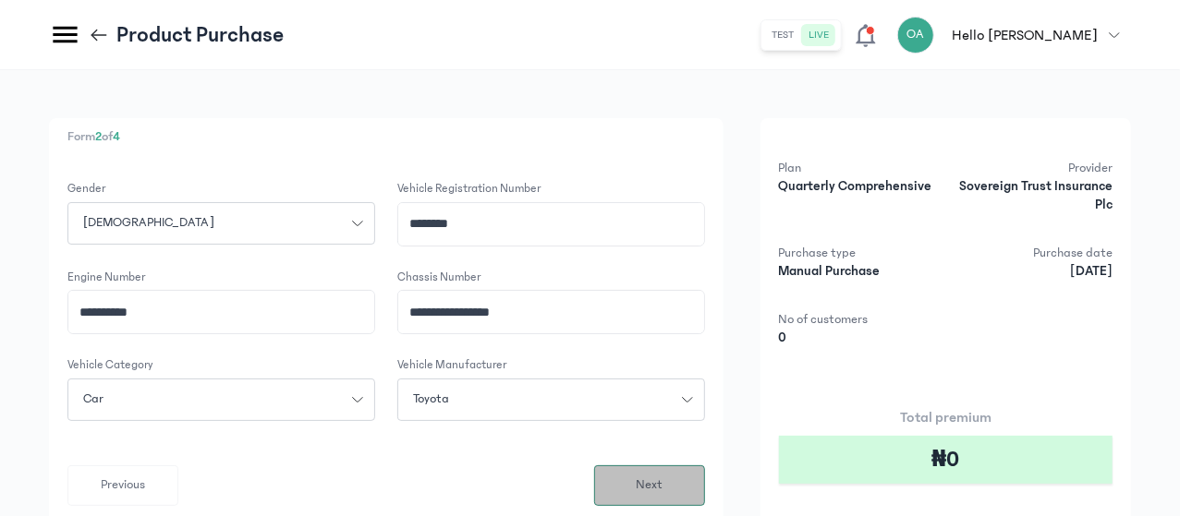
click at [662, 477] on span "Next" at bounding box center [649, 485] width 27 height 19
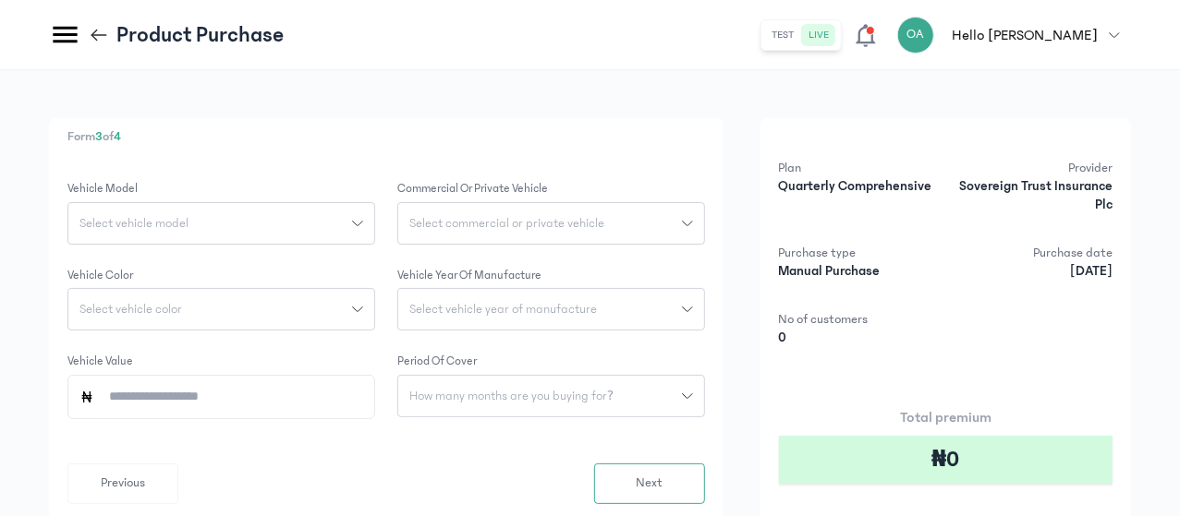
click at [375, 215] on button "Select vehicle model" at bounding box center [221, 223] width 308 height 42
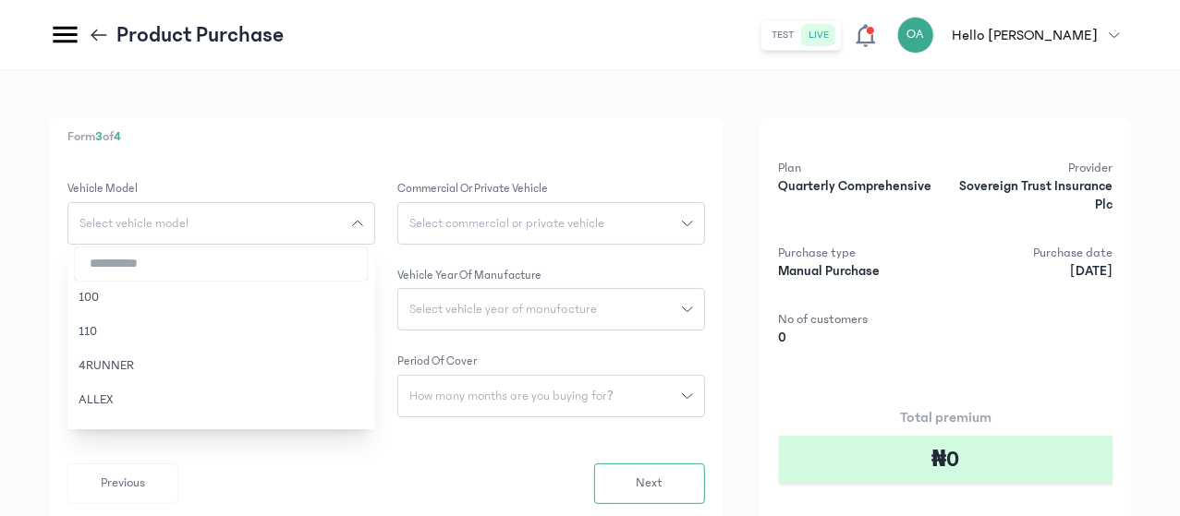
click at [368, 267] on input "search" at bounding box center [221, 264] width 293 height 33
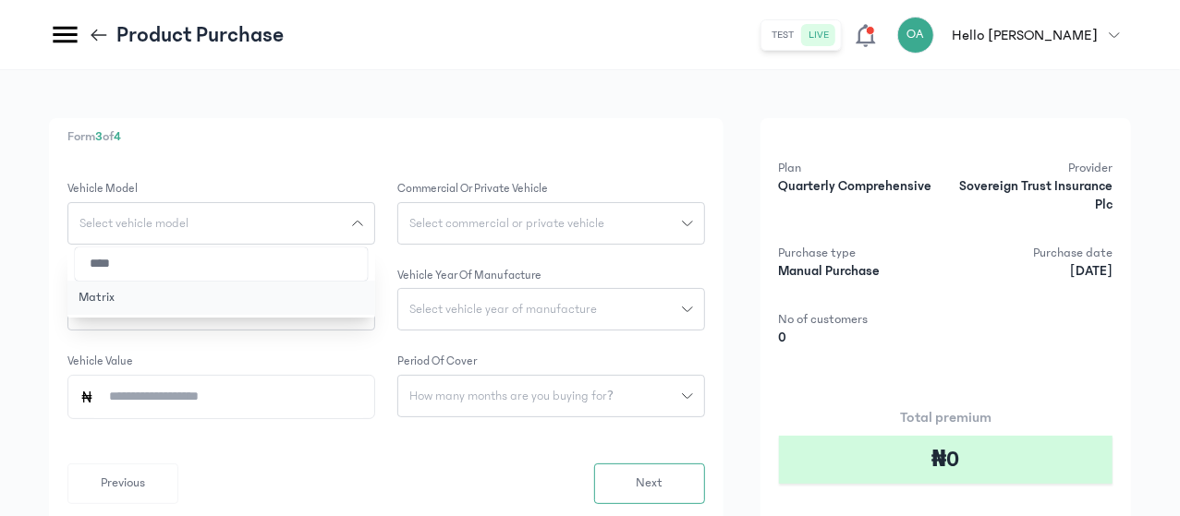
type input "****"
click at [342, 304] on button "Matrix" at bounding box center [221, 298] width 308 height 34
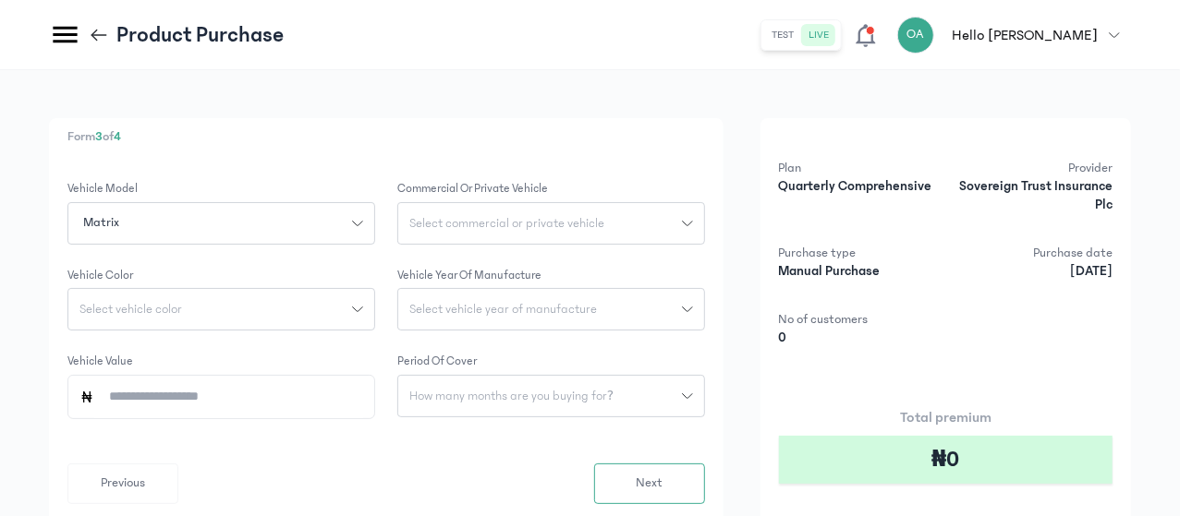
click at [363, 402] on input "Vehicle Value" at bounding box center [228, 397] width 269 height 42
type input "*********"
click at [363, 308] on icon "button" at bounding box center [357, 309] width 11 height 11
click at [368, 352] on input "search" at bounding box center [221, 350] width 293 height 33
type input "***"
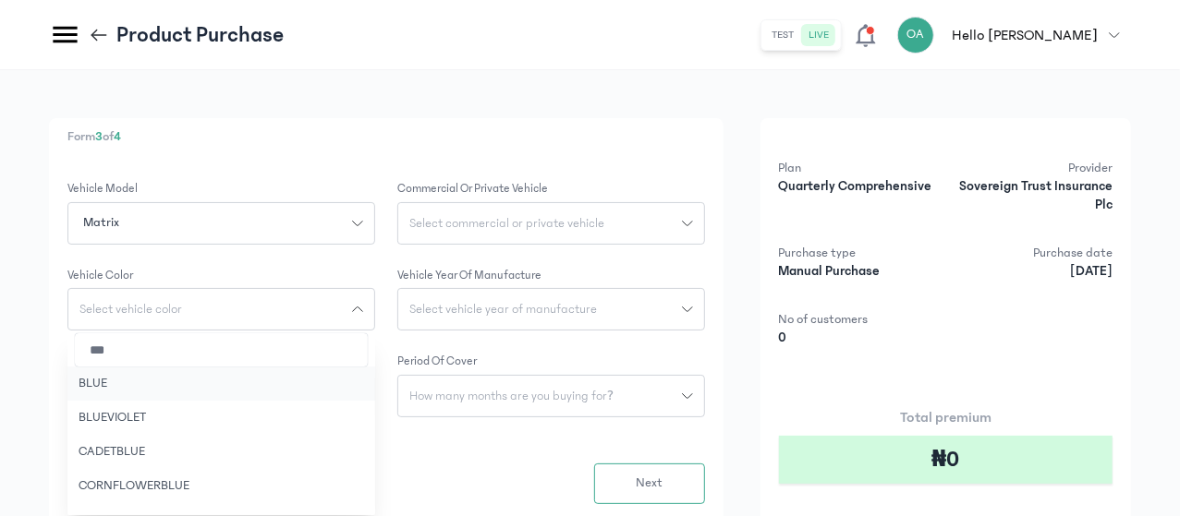
click at [338, 389] on button "BLUE" at bounding box center [221, 384] width 308 height 34
click at [615, 217] on span "Select commercial or private vehicle" at bounding box center [506, 223] width 217 height 13
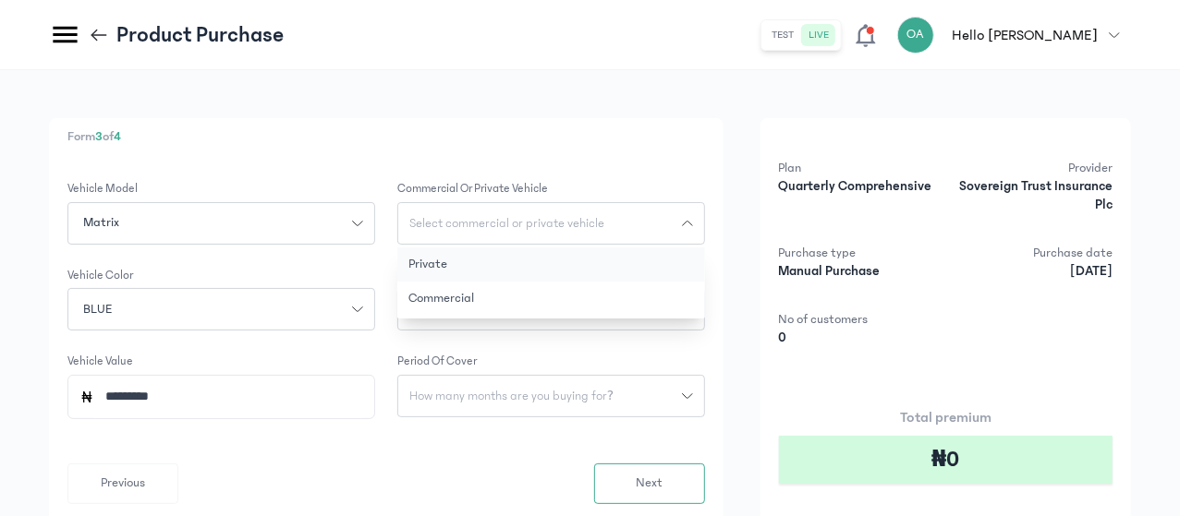
click at [614, 268] on button "Private" at bounding box center [551, 265] width 308 height 34
click at [608, 313] on span "Select vehicle year of manufacture" at bounding box center [503, 309] width 210 height 13
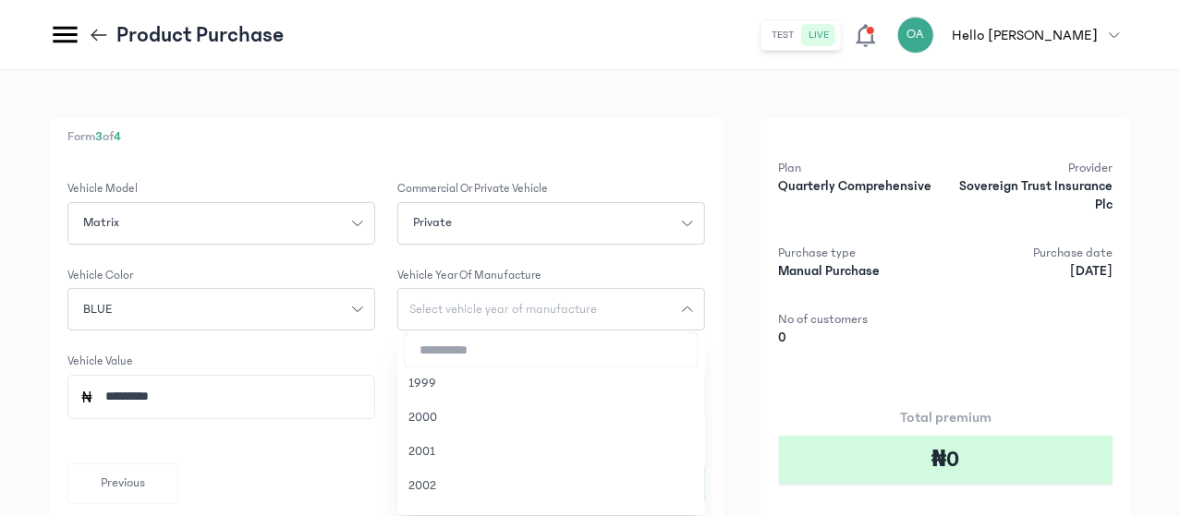
click at [540, 343] on form "Vehicle Model Matrix Commercial or private vehicle Private Vehicle Color BLUE V…" at bounding box center [385, 342] width 637 height 324
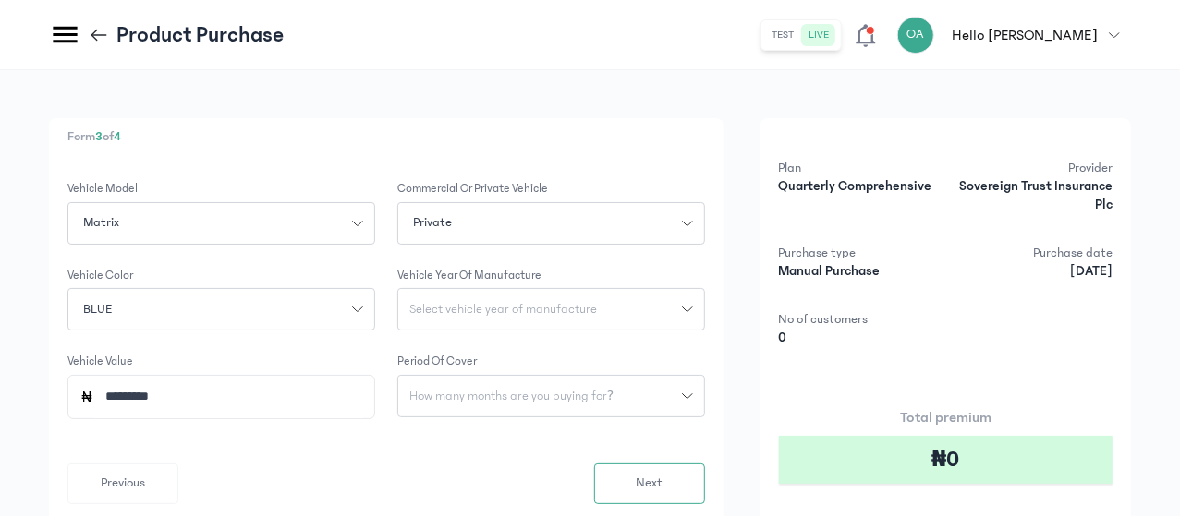
click at [598, 390] on span "How many months are you buying for?" at bounding box center [511, 396] width 226 height 13
click at [598, 430] on button "3 months" at bounding box center [551, 437] width 308 height 34
click at [608, 305] on span "Select vehicle year of manufacture" at bounding box center [503, 309] width 210 height 13
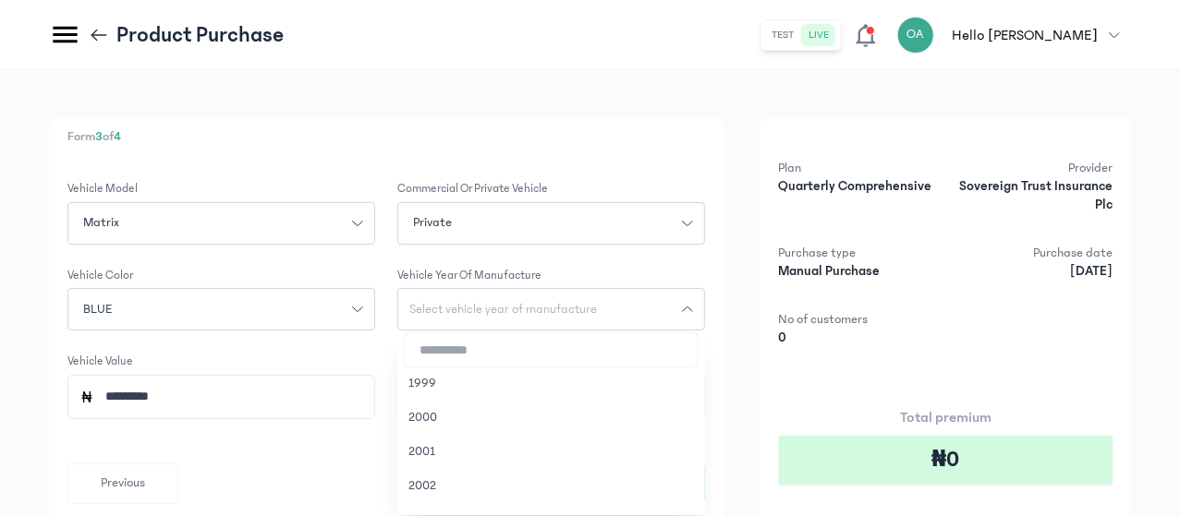
click at [593, 349] on input "search" at bounding box center [551, 350] width 293 height 33
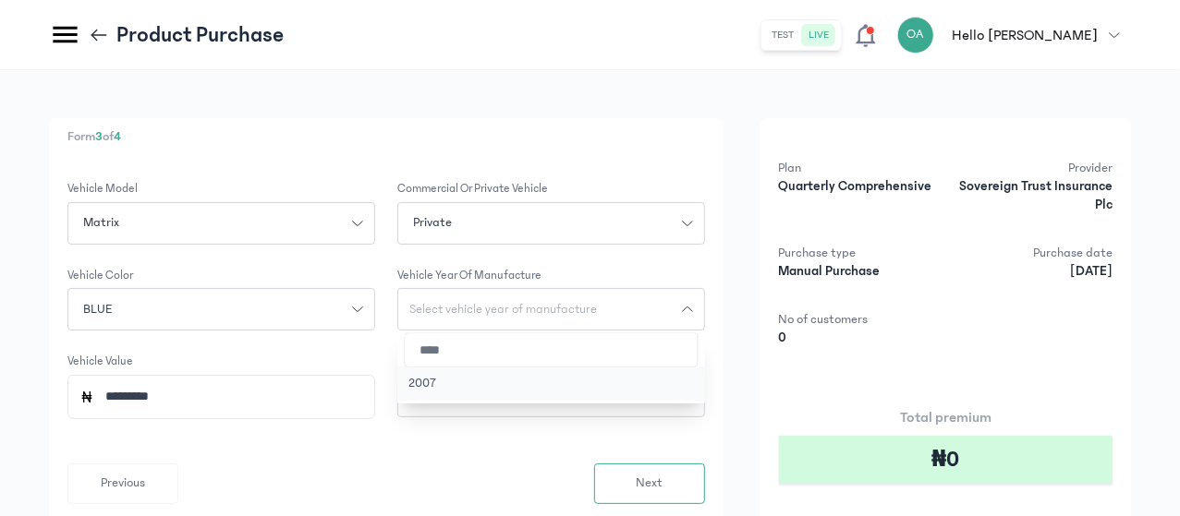
type input "****"
click at [597, 382] on button "2007" at bounding box center [551, 384] width 308 height 34
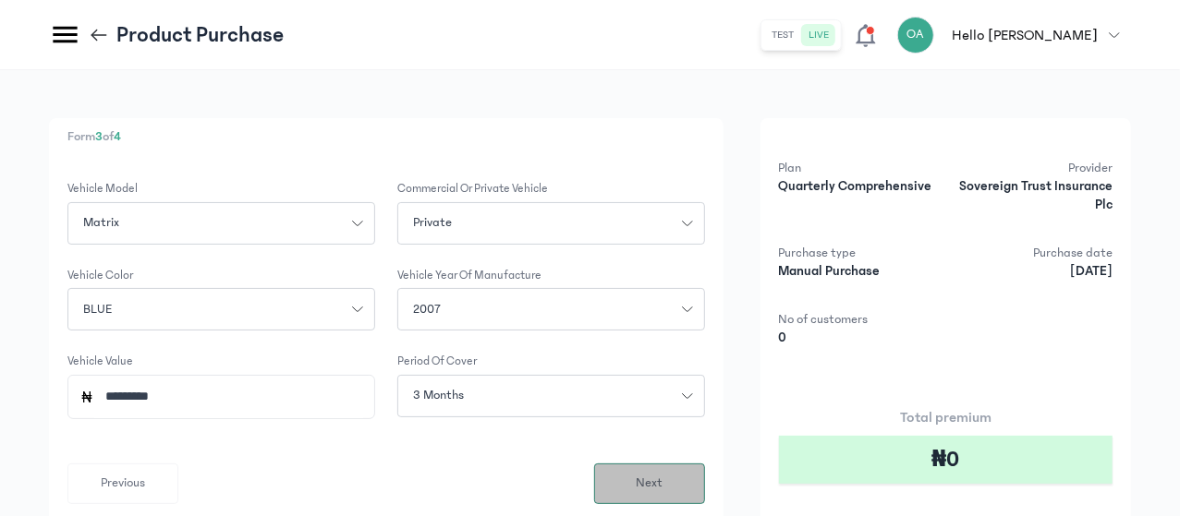
click at [705, 474] on button "Next" at bounding box center [649, 484] width 111 height 41
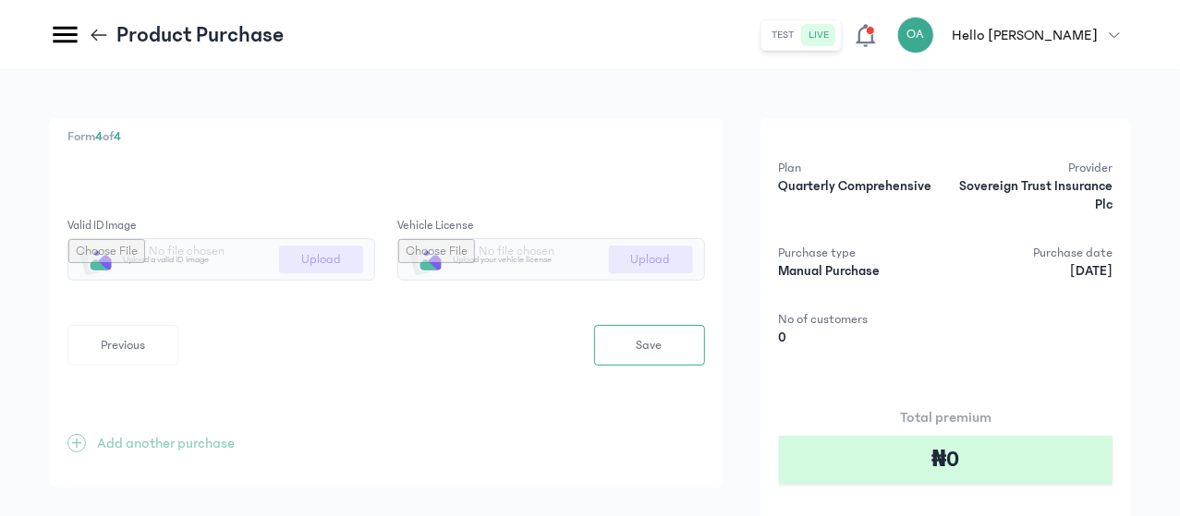
click at [374, 265] on input "file" at bounding box center [221, 259] width 306 height 41
type input "**********"
click at [704, 270] on input "file" at bounding box center [551, 259] width 306 height 41
type input "**********"
click at [704, 338] on button "Save" at bounding box center [649, 345] width 111 height 41
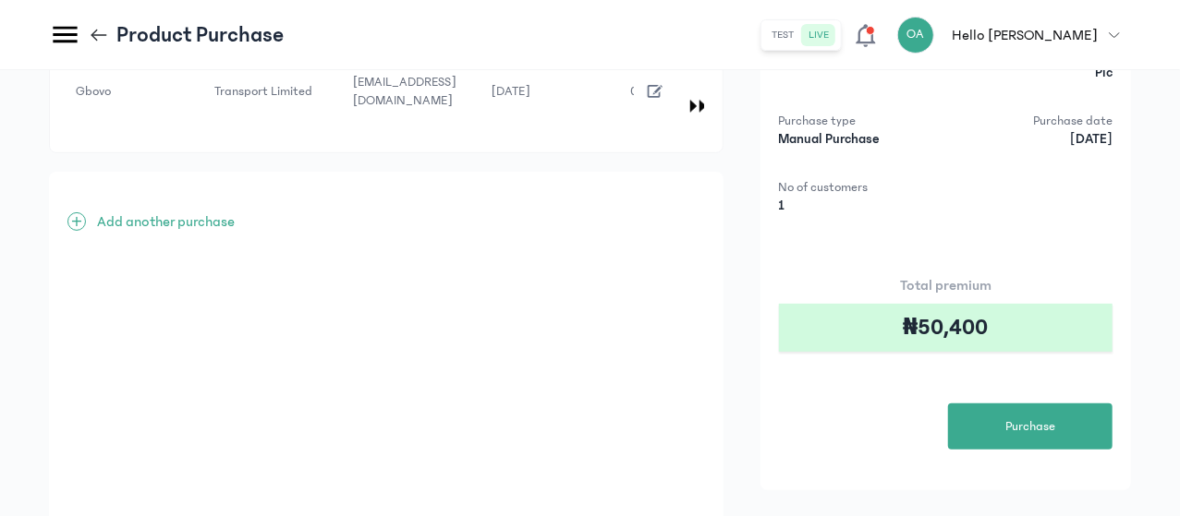
scroll to position [137, 0]
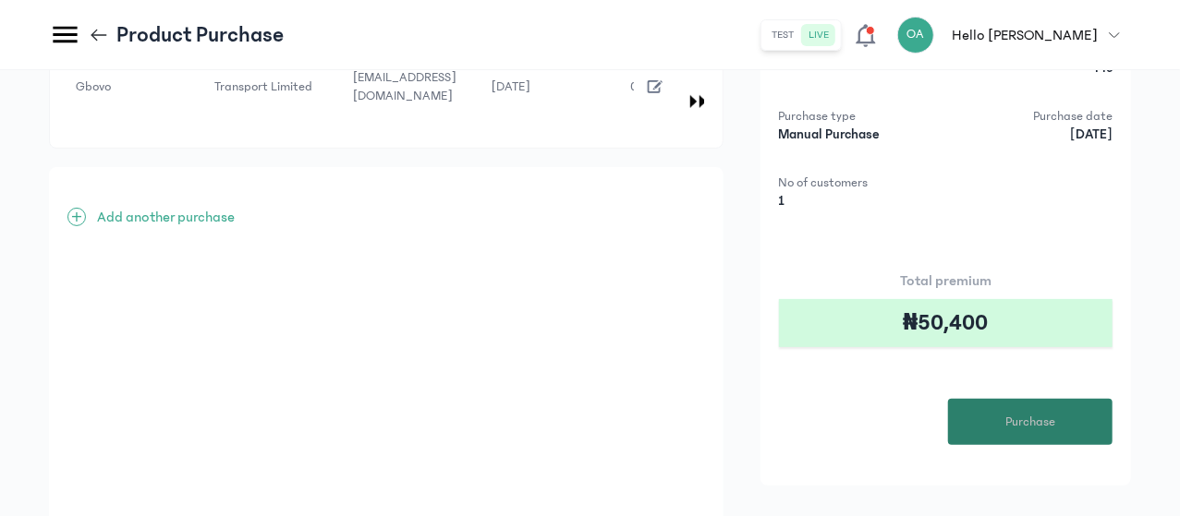
click at [1044, 409] on button "Purchase" at bounding box center [1030, 422] width 164 height 46
